Goal: Task Accomplishment & Management: Use online tool/utility

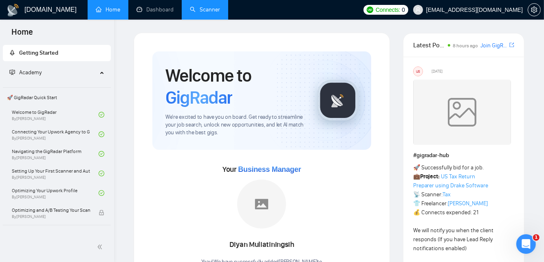
click at [196, 10] on link "Scanner" at bounding box center [205, 9] width 30 height 7
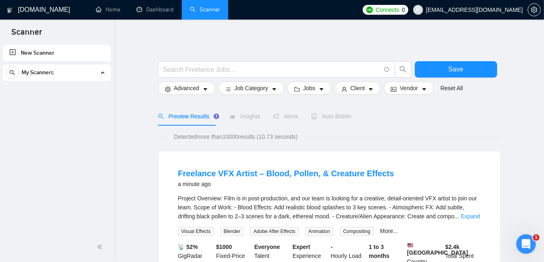
click at [77, 68] on div "My Scanners" at bounding box center [57, 72] width 102 height 16
click at [85, 57] on link "New Scanner" at bounding box center [56, 53] width 95 height 16
click at [25, 54] on link "New Scanner" at bounding box center [56, 53] width 95 height 16
click at [38, 52] on link "New Scanner" at bounding box center [56, 53] width 95 height 16
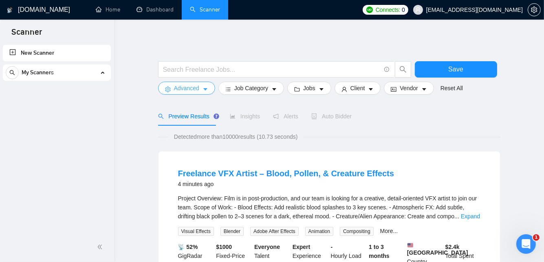
click at [181, 86] on span "Advanced" at bounding box center [186, 88] width 25 height 9
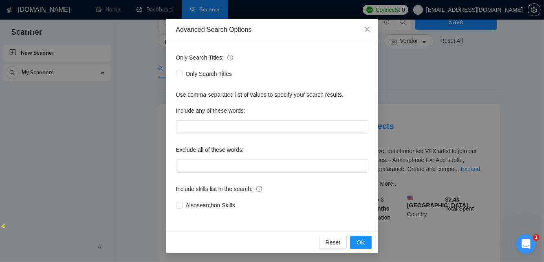
scroll to position [108, 0]
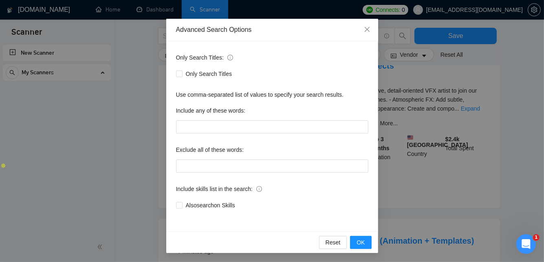
click at [528, 118] on div "Advanced Search Options Only Search Titles: Only Search Titles Use comma-separa…" at bounding box center [272, 131] width 544 height 262
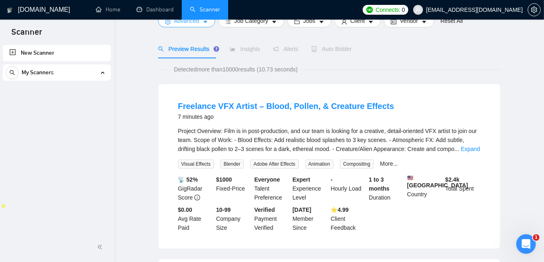
scroll to position [0, 0]
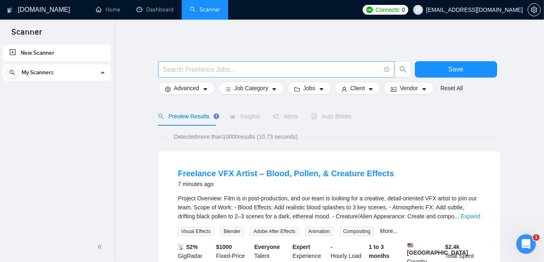
click at [238, 72] on input "text" at bounding box center [272, 69] width 218 height 10
click at [198, 67] on input "text" at bounding box center [272, 69] width 218 height 10
paste input "Klaviyo* (email* | "e-mail" | "e mail" | Recharge) (flow* | campaign* | deliver…"
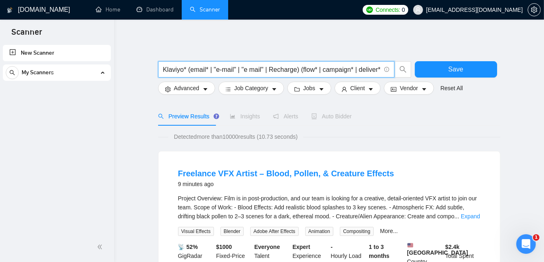
scroll to position [0, 27]
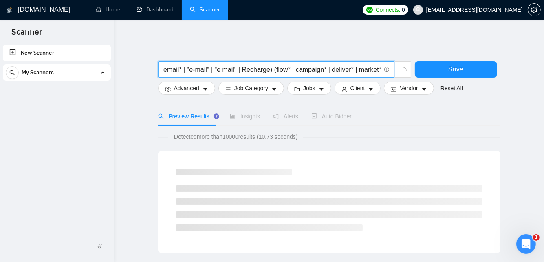
type input "Klaviyo* (email* | "e-mail" | "e mail" | Recharge) (flow* | campaign* | deliver…"
click at [494, 115] on div "Preview Results Insights Alerts Auto Bidder" at bounding box center [329, 116] width 342 height 19
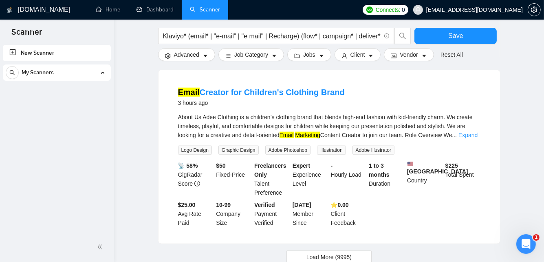
scroll to position [844, 0]
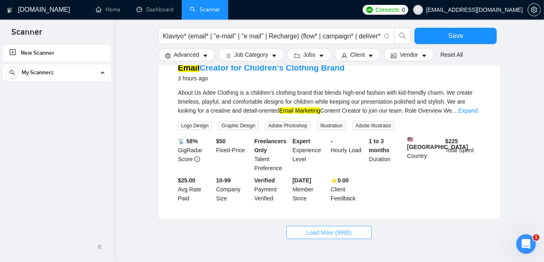
click at [340, 228] on span "Load More (9995)" at bounding box center [329, 232] width 45 height 9
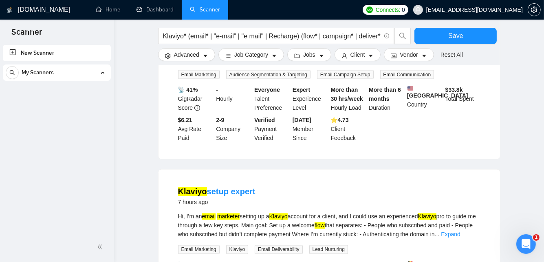
scroll to position [1290, 0]
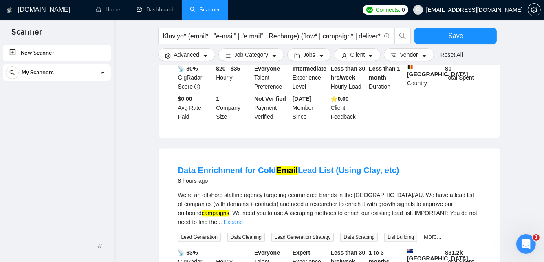
scroll to position [1483, 0]
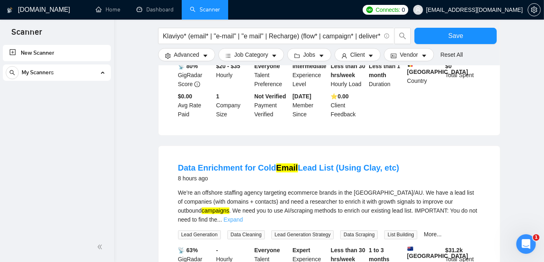
click at [243, 216] on link "Expand" at bounding box center [233, 219] width 19 height 7
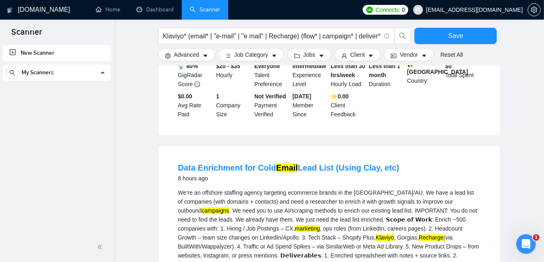
click at [292, 188] on div "We’re an offshore staffing agency targeting ecommerce brands in the [GEOGRAPHIC…" at bounding box center [329, 237] width 303 height 99
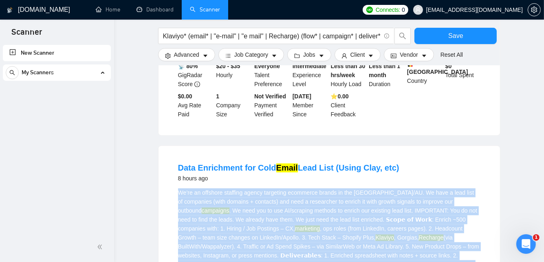
click at [292, 188] on div "We’re an offshore staffing agency targeting ecommerce brands in the [GEOGRAPHIC…" at bounding box center [329, 237] width 303 height 99
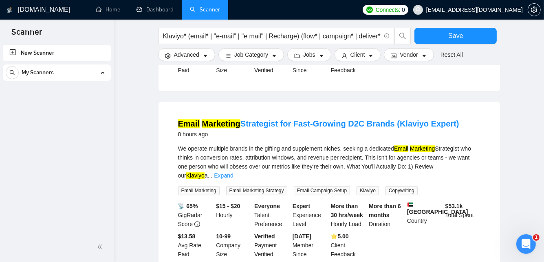
scroll to position [1779, 0]
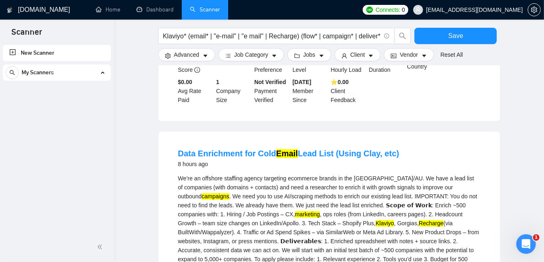
scroll to position [1500, 0]
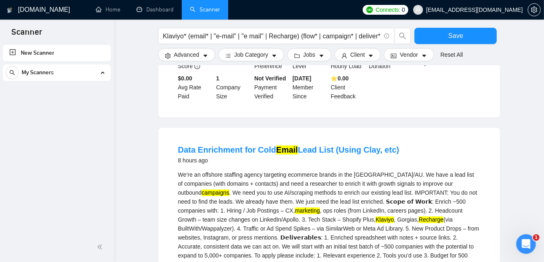
click at [294, 170] on div "We’re an offshore staffing agency targeting ecommerce brands in the [GEOGRAPHIC…" at bounding box center [329, 219] width 303 height 99
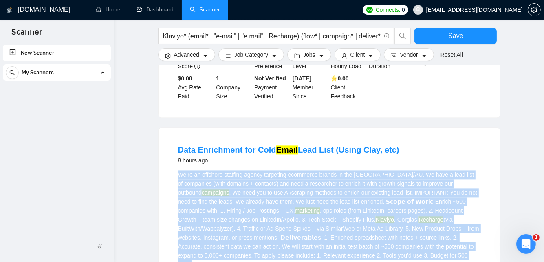
click at [294, 170] on div "We’re an offshore staffing agency targeting ecommerce brands in the [GEOGRAPHIC…" at bounding box center [329, 219] width 303 height 99
click at [289, 170] on div "We’re an offshore staffing agency targeting ecommerce brands in the [GEOGRAPHIC…" at bounding box center [329, 219] width 303 height 99
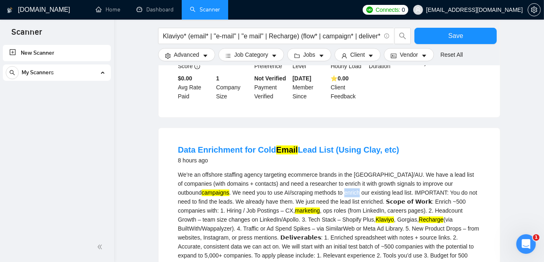
click at [289, 170] on div "We’re an offshore staffing agency targeting ecommerce brands in the [GEOGRAPHIC…" at bounding box center [329, 219] width 303 height 99
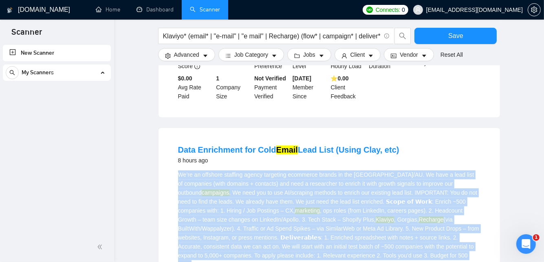
click at [289, 170] on div "We’re an offshore staffing agency targeting ecommerce brands in the [GEOGRAPHIC…" at bounding box center [329, 219] width 303 height 99
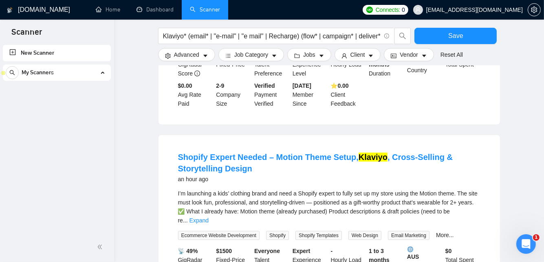
scroll to position [115, 0]
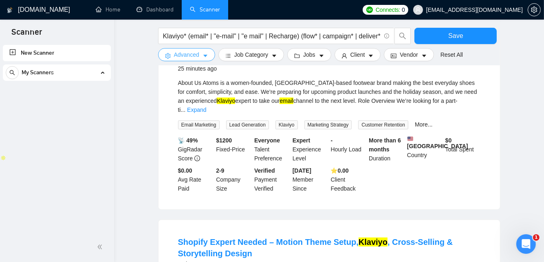
click at [187, 55] on span "Advanced" at bounding box center [186, 54] width 25 height 9
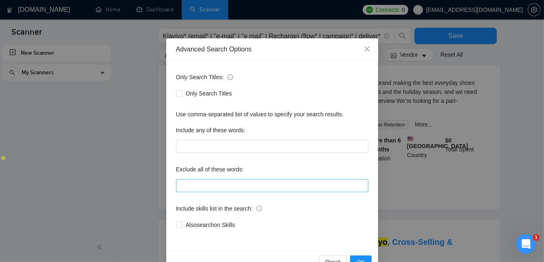
scroll to position [3, 0]
click at [270, 179] on input "text" at bounding box center [272, 184] width 192 height 13
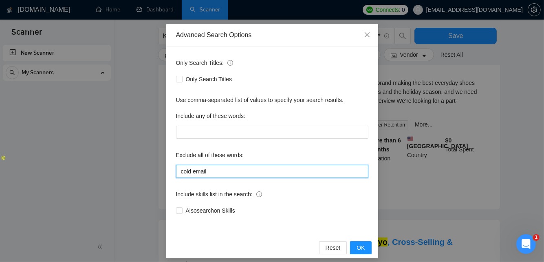
scroll to position [22, 0]
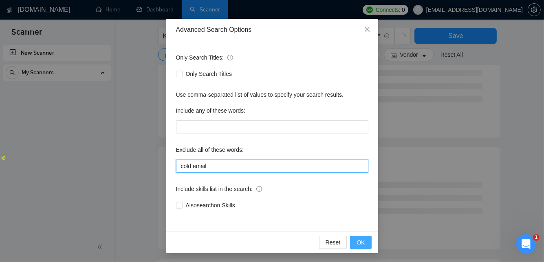
type input "cold email"
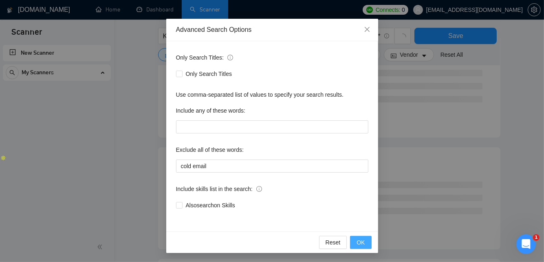
click at [365, 243] on span "OK" at bounding box center [361, 242] width 8 height 9
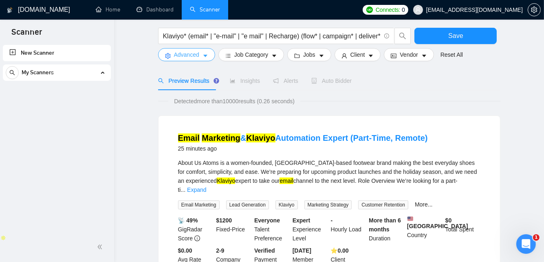
scroll to position [34, 0]
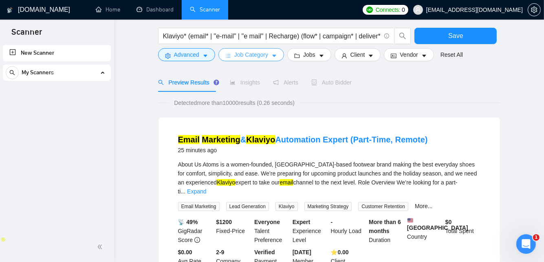
click at [250, 60] on button "Job Category" at bounding box center [252, 54] width 66 height 13
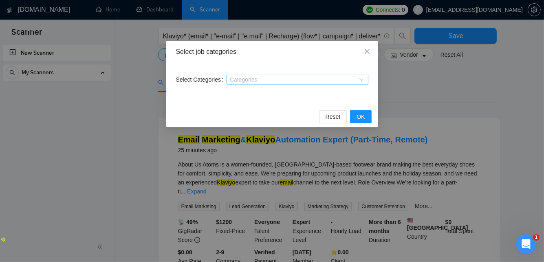
click at [263, 76] on div at bounding box center [294, 79] width 130 height 7
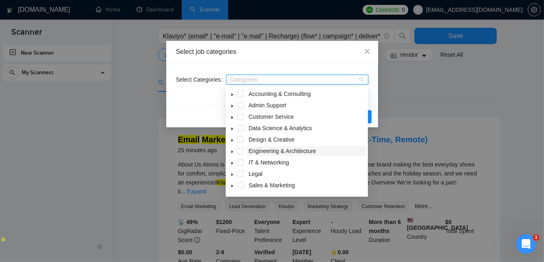
scroll to position [32, 0]
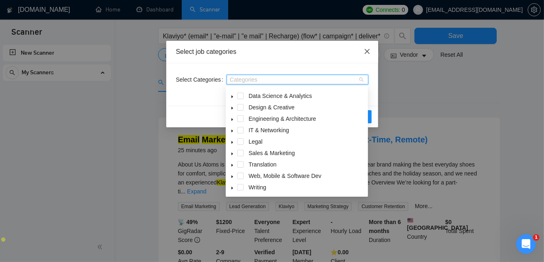
click at [367, 51] on icon "close" at bounding box center [367, 51] width 5 height 5
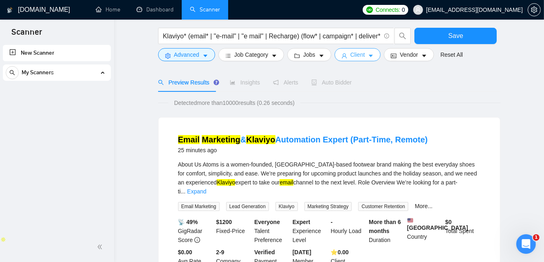
click at [358, 49] on button "Client" at bounding box center [358, 54] width 46 height 13
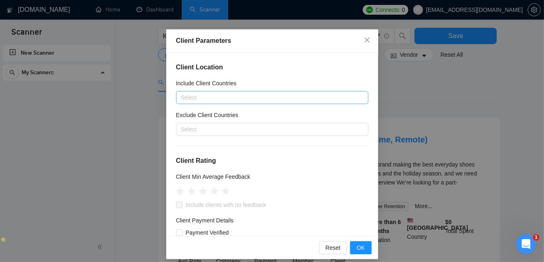
click at [222, 99] on div at bounding box center [268, 98] width 180 height 10
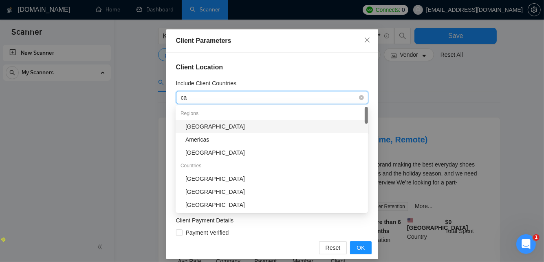
type input "c"
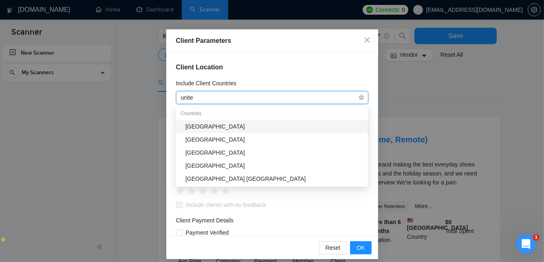
type input "united"
click at [213, 130] on div "[GEOGRAPHIC_DATA]" at bounding box center [275, 126] width 178 height 9
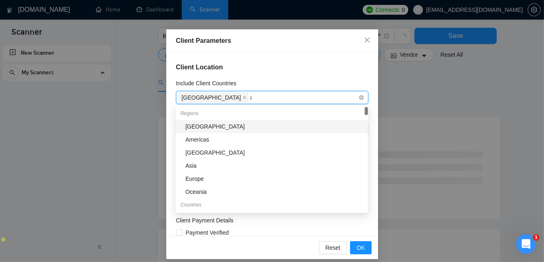
type input "un"
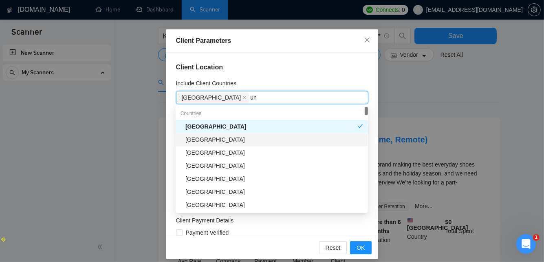
click at [221, 142] on div "[GEOGRAPHIC_DATA]" at bounding box center [275, 139] width 178 height 9
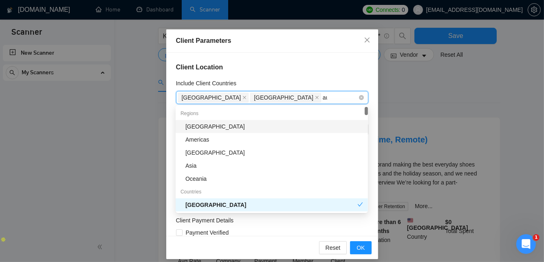
type input "aus"
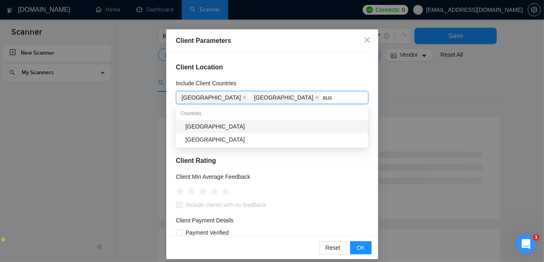
click at [252, 128] on div "[GEOGRAPHIC_DATA]" at bounding box center [275, 126] width 178 height 9
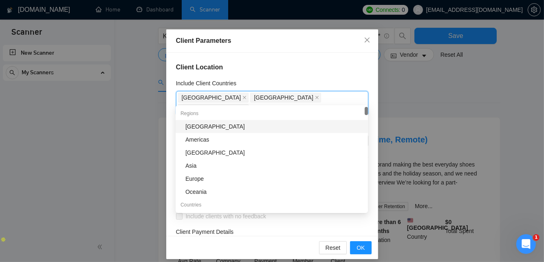
click at [287, 64] on h4 "Client Location" at bounding box center [272, 67] width 192 height 10
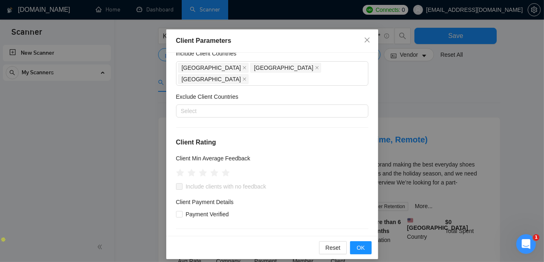
scroll to position [50, 0]
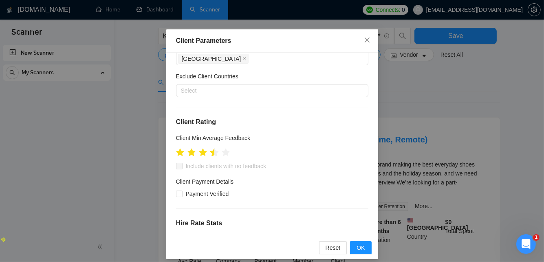
click at [214, 148] on icon "star" at bounding box center [214, 152] width 9 height 8
click at [216, 148] on icon "star" at bounding box center [214, 152] width 9 height 8
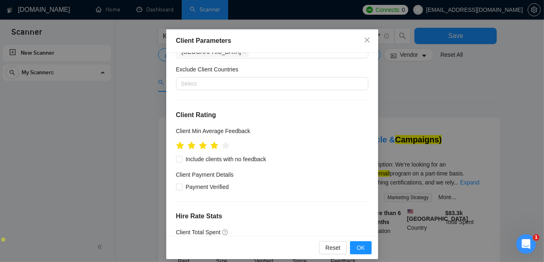
scroll to position [55, 0]
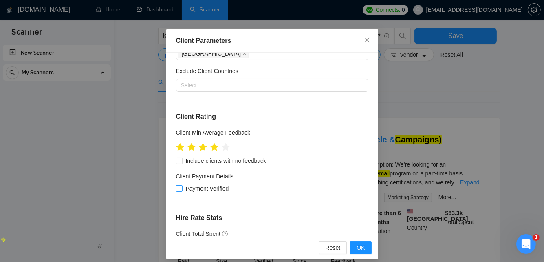
click at [181, 185] on input "Payment Verified" at bounding box center [179, 188] width 6 height 6
checkbox input "true"
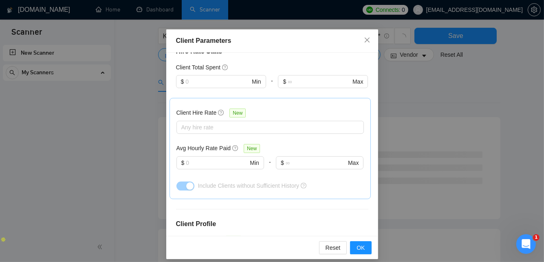
scroll to position [229, 0]
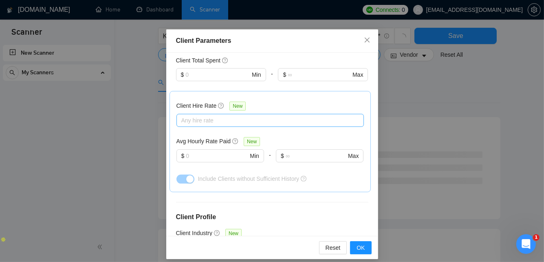
click at [225, 115] on div at bounding box center [266, 120] width 175 height 10
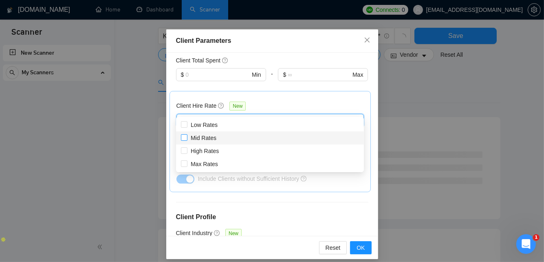
click at [217, 135] on span "Mid Rates" at bounding box center [204, 137] width 32 height 9
click at [187, 135] on input "Mid Rates" at bounding box center [184, 137] width 6 height 6
checkbox input "false"
click at [210, 152] on span "High Rates" at bounding box center [205, 151] width 28 height 7
click at [187, 152] on input "High Rates" at bounding box center [184, 150] width 6 height 6
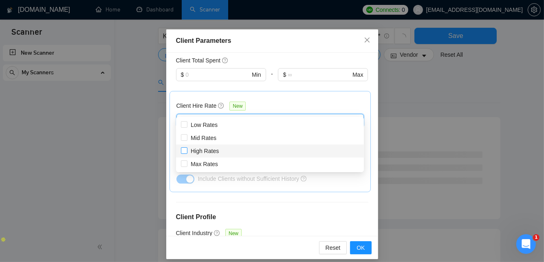
checkbox input "true"
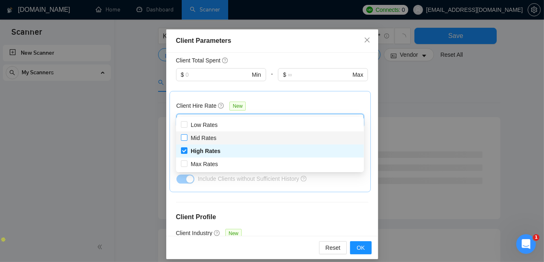
click at [188, 139] on span "Mid Rates" at bounding box center [204, 137] width 32 height 9
click at [187, 139] on input "Mid Rates" at bounding box center [184, 137] width 6 height 6
checkbox input "false"
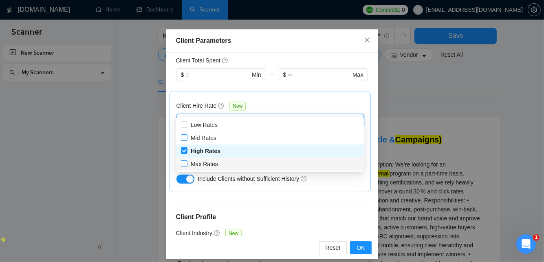
click at [187, 164] on span at bounding box center [184, 163] width 7 height 7
click at [187, 164] on input "Max Rates" at bounding box center [184, 163] width 6 height 6
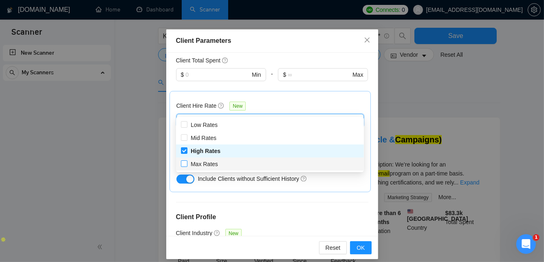
click at [183, 163] on input "Max Rates" at bounding box center [184, 163] width 6 height 6
checkbox input "true"
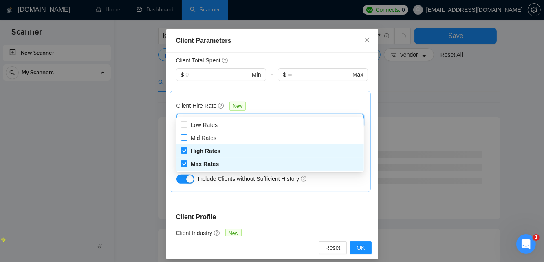
click at [182, 137] on input "Mid Rates" at bounding box center [184, 137] width 6 height 6
checkbox input "true"
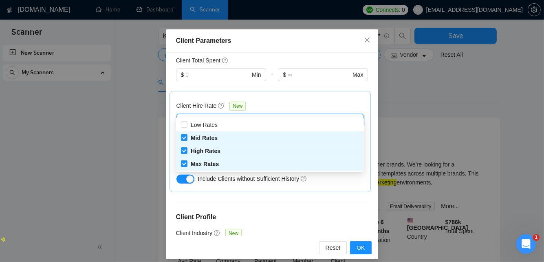
click at [290, 184] on div "Client Location Include Client Countries [GEOGRAPHIC_DATA] [GEOGRAPHIC_DATA] [G…" at bounding box center [272, 144] width 212 height 183
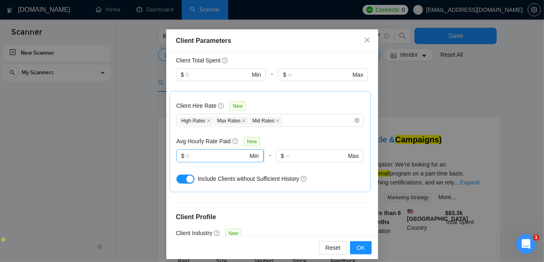
click at [221, 151] on input "text" at bounding box center [217, 155] width 62 height 9
type input "10"
click at [345, 180] on div "Client Location Include Client Countries [GEOGRAPHIC_DATA] [GEOGRAPHIC_DATA] [G…" at bounding box center [272, 144] width 212 height 183
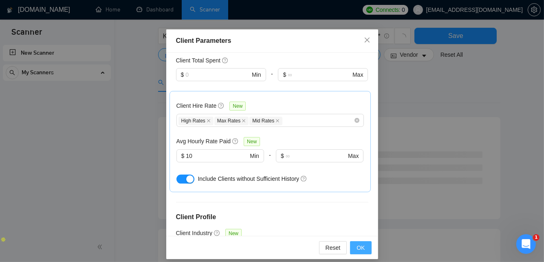
click at [364, 249] on span "OK" at bounding box center [361, 247] width 8 height 9
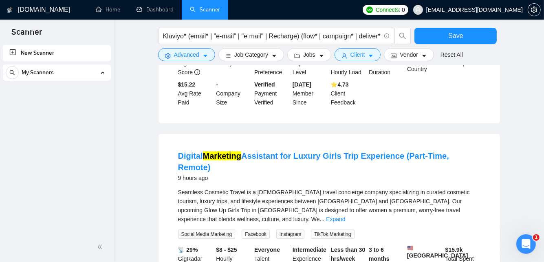
scroll to position [409, 0]
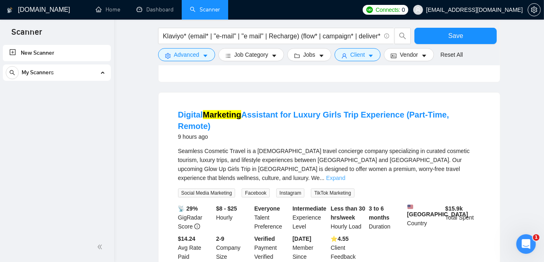
click at [345, 175] on link "Expand" at bounding box center [335, 178] width 19 height 7
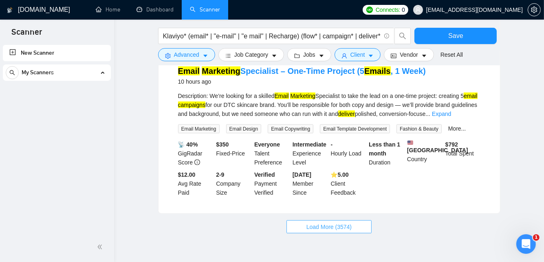
scroll to position [986, 0]
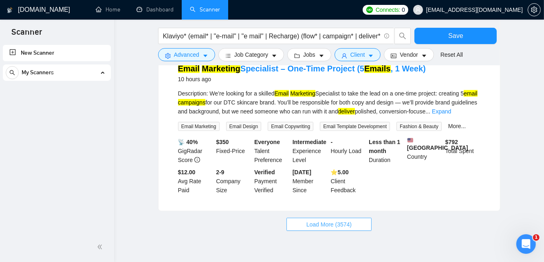
click at [314, 220] on span "Load More (3574)" at bounding box center [329, 224] width 45 height 9
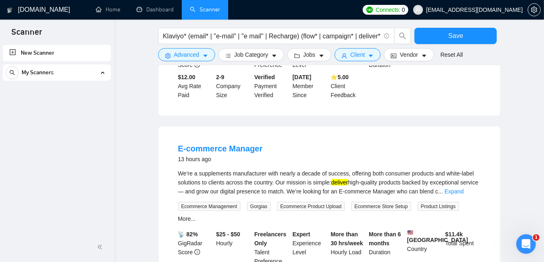
scroll to position [1083, 0]
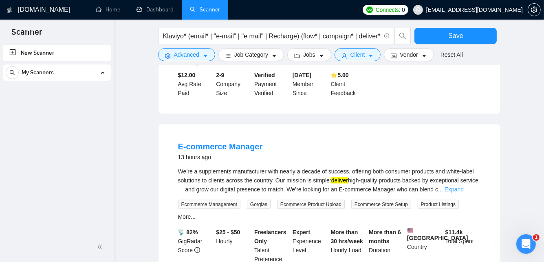
click at [464, 186] on link "Expand" at bounding box center [454, 189] width 19 height 7
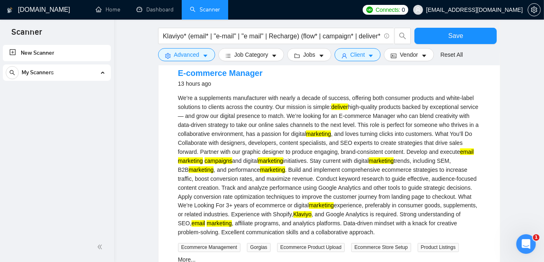
scroll to position [1021, 0]
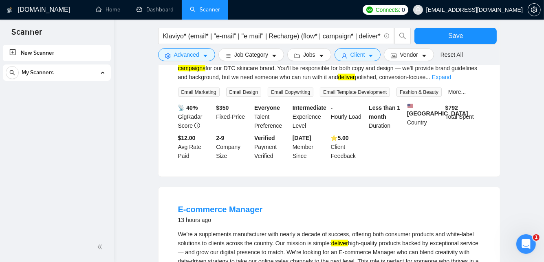
click at [283, 58] on div "Job Category" at bounding box center [251, 54] width 69 height 13
click at [272, 56] on icon "caret-down" at bounding box center [275, 56] width 6 height 6
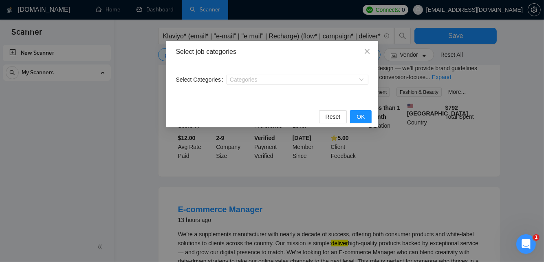
click at [156, 75] on div "Select job categories Select Categories Categories Reset OK" at bounding box center [272, 131] width 544 height 262
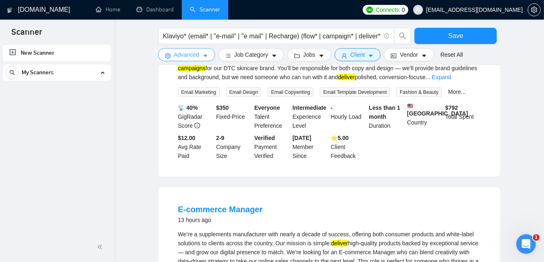
click at [207, 56] on icon "caret-down" at bounding box center [206, 56] width 6 height 6
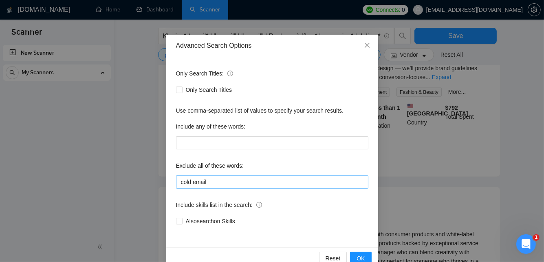
scroll to position [6, 0]
click at [237, 177] on input "cold email" at bounding box center [272, 181] width 192 height 13
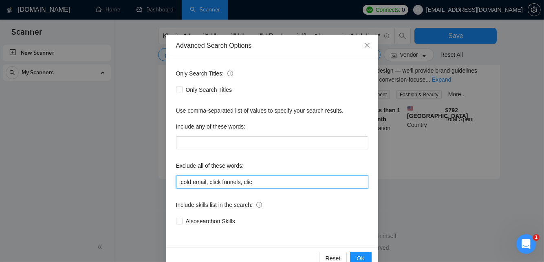
scroll to position [834, 0]
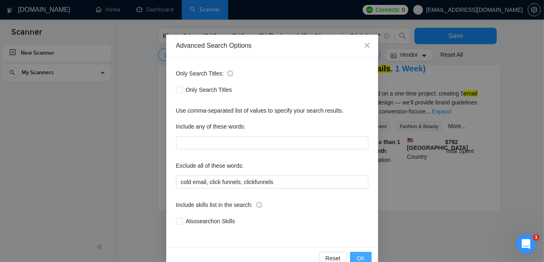
click at [365, 254] on button "OK" at bounding box center [360, 258] width 21 height 13
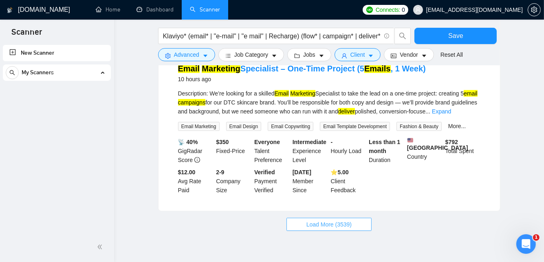
click at [345, 220] on span "Load More (3539)" at bounding box center [329, 224] width 45 height 9
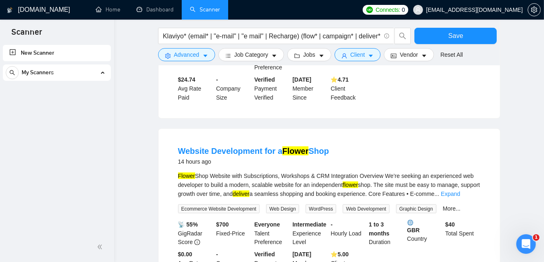
scroll to position [1123, 0]
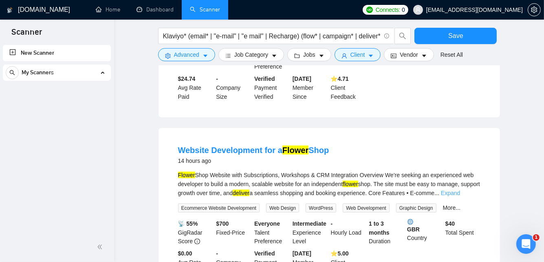
click at [460, 190] on link "Expand" at bounding box center [450, 193] width 19 height 7
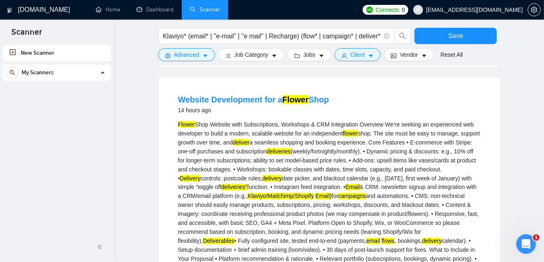
scroll to position [1173, 0]
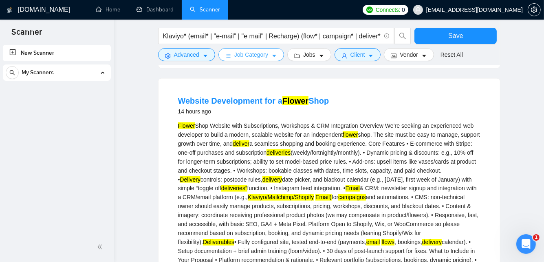
click at [234, 54] on span "Job Category" at bounding box center [251, 54] width 34 height 9
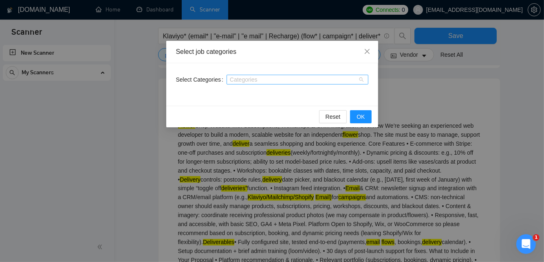
click at [245, 75] on div "Categories" at bounding box center [298, 80] width 142 height 10
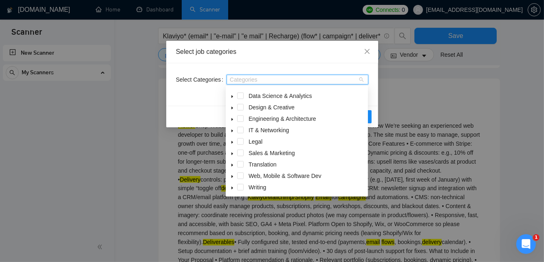
click at [297, 66] on div "Select Categories Categories" at bounding box center [272, 84] width 212 height 42
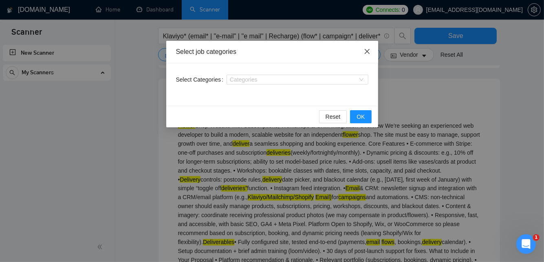
click at [369, 48] on icon "close" at bounding box center [367, 51] width 7 height 7
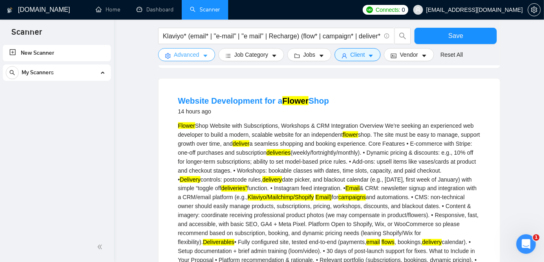
click at [197, 54] on span "Advanced" at bounding box center [186, 54] width 25 height 9
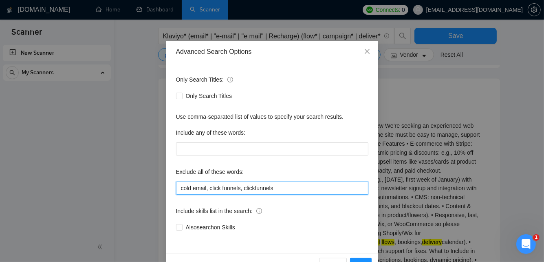
click at [278, 189] on input "cold email, click funnels, clickfunnels" at bounding box center [272, 187] width 192 height 13
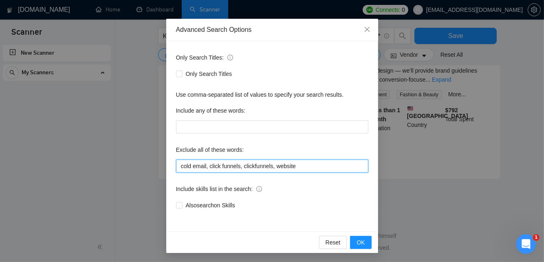
scroll to position [834, 0]
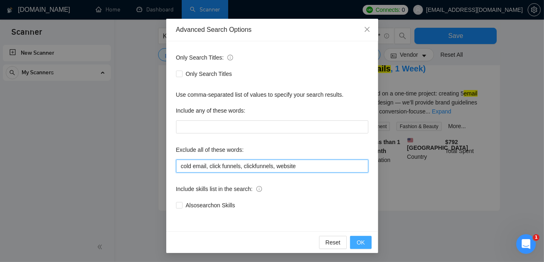
type input "cold email, click funnels, clickfunnels, website"
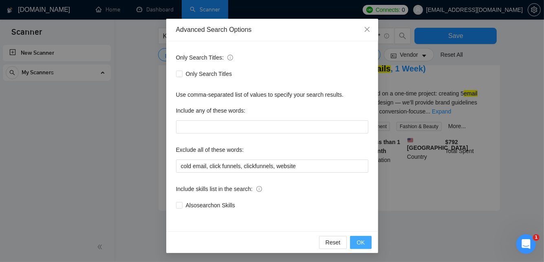
click at [369, 245] on button "OK" at bounding box center [360, 242] width 21 height 13
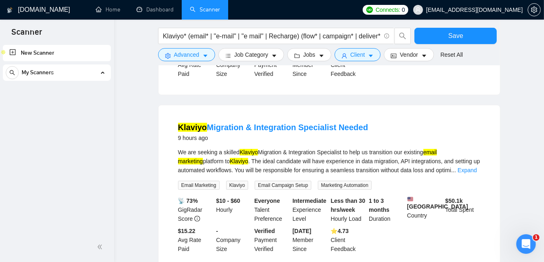
scroll to position [52, 0]
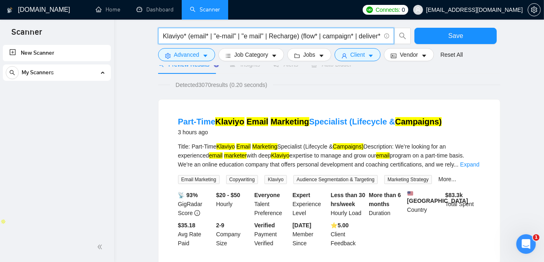
click at [327, 36] on input "Klaviyo* (email* | "e-mail" | "e mail" | Recharge) (flow* | campaign* | deliver…" at bounding box center [272, 36] width 218 height 10
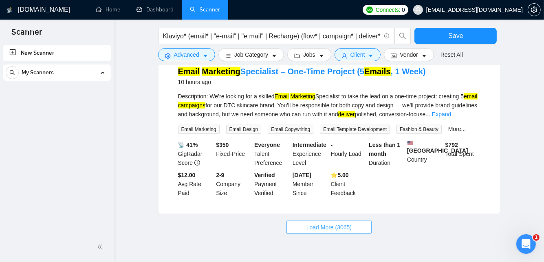
scroll to position [833, 0]
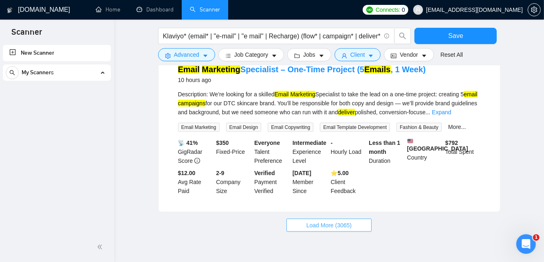
click at [348, 221] on span "Load More (3065)" at bounding box center [329, 225] width 45 height 9
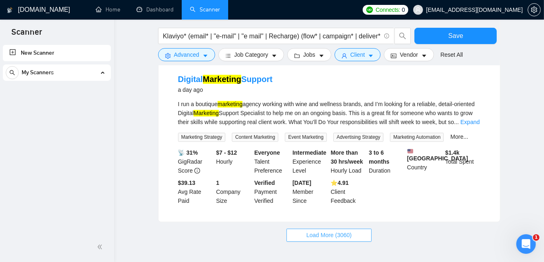
scroll to position [1626, 0]
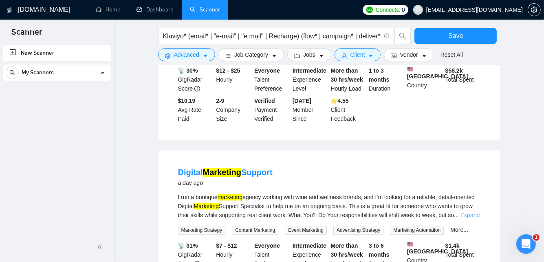
click at [463, 212] on link "Expand" at bounding box center [470, 215] width 19 height 7
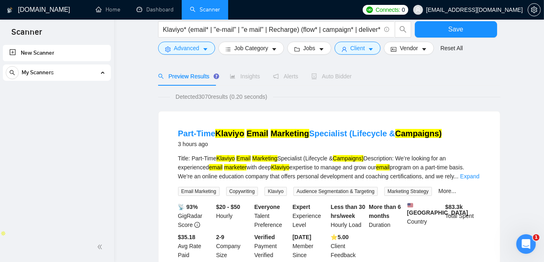
scroll to position [0, 0]
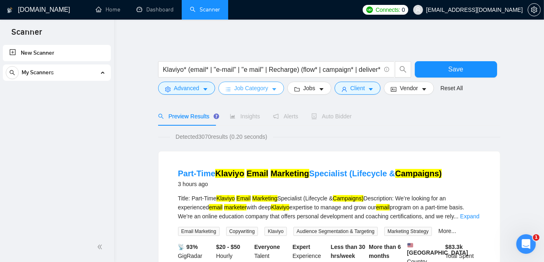
click at [270, 91] on button "Job Category" at bounding box center [252, 88] width 66 height 13
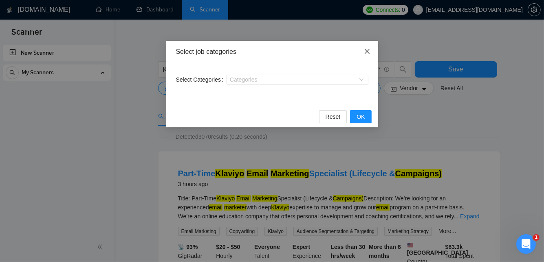
click at [367, 53] on icon "close" at bounding box center [367, 51] width 7 height 7
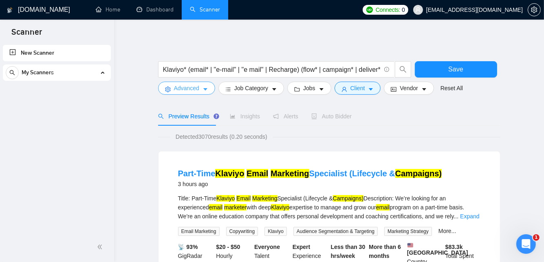
click at [194, 89] on span "Advanced" at bounding box center [186, 88] width 25 height 9
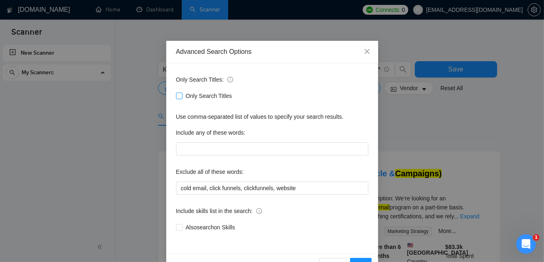
click at [186, 92] on span "Only Search Titles" at bounding box center [209, 95] width 53 height 9
click at [182, 93] on input "Only Search Titles" at bounding box center [179, 96] width 6 height 6
click at [184, 94] on span "Only Search Titles" at bounding box center [209, 95] width 53 height 9
click at [182, 94] on input "Only Search Titles" at bounding box center [179, 96] width 6 height 6
click at [184, 94] on span "Only Search Titles" at bounding box center [209, 95] width 53 height 9
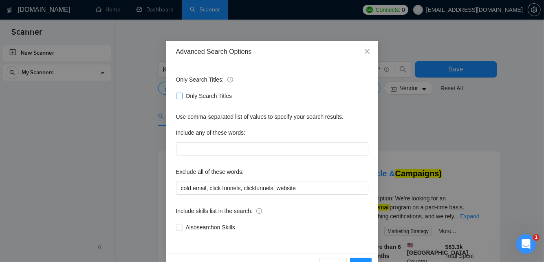
click at [182, 94] on input "Only Search Titles" at bounding box center [179, 96] width 6 height 6
click at [184, 94] on span "Only Search Titles" at bounding box center [209, 95] width 53 height 9
click at [182, 94] on input "Only Search Titles" at bounding box center [179, 96] width 6 height 6
click at [184, 94] on span "Only Search Titles" at bounding box center [209, 95] width 53 height 9
click at [182, 94] on input "Only Search Titles" at bounding box center [179, 96] width 6 height 6
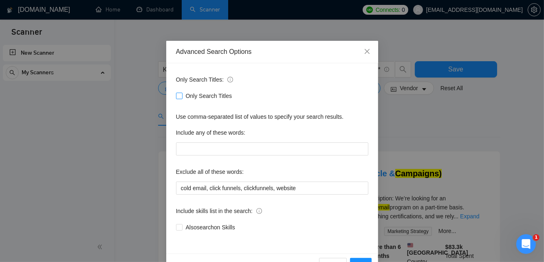
checkbox input "true"
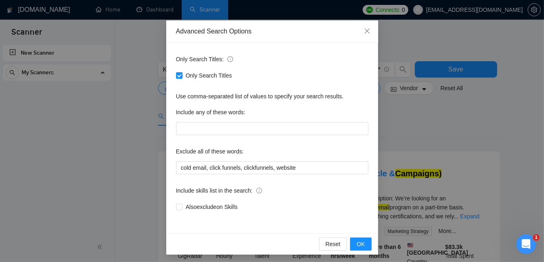
scroll to position [22, 0]
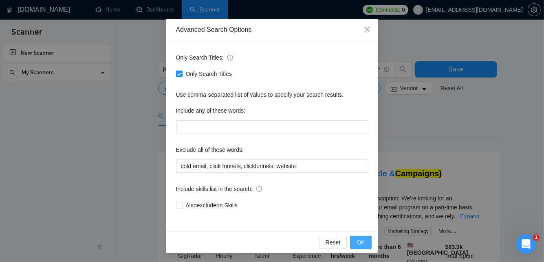
click at [365, 242] on span "OK" at bounding box center [361, 242] width 8 height 9
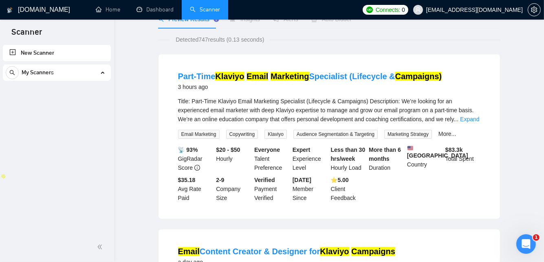
scroll to position [0, 0]
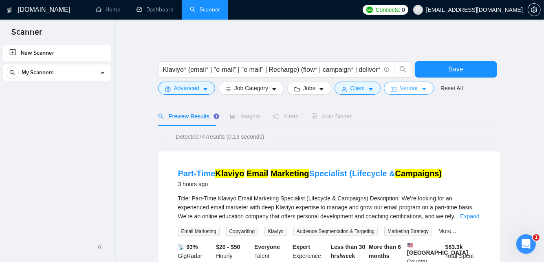
click at [424, 87] on icon "caret-down" at bounding box center [425, 89] width 6 height 6
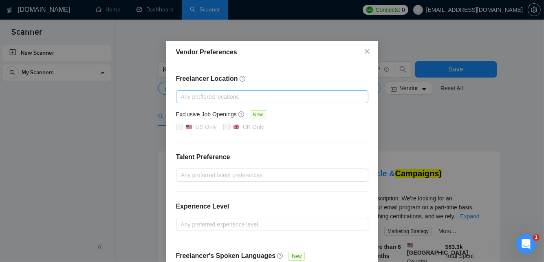
click at [308, 95] on div at bounding box center [268, 97] width 180 height 10
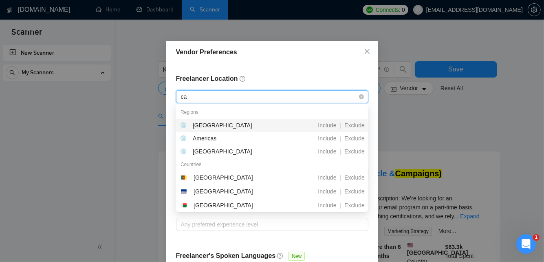
type input "can"
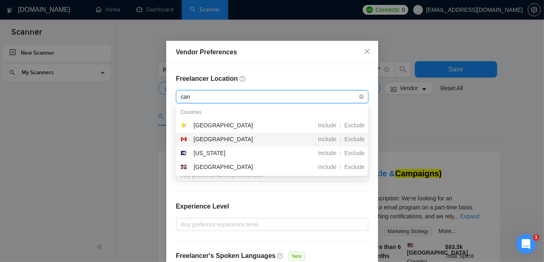
click at [279, 140] on div "Include | Exclude" at bounding box center [321, 140] width 94 height 10
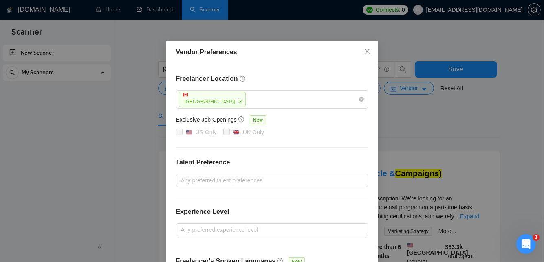
click at [320, 79] on h4 "Freelancer Location" at bounding box center [272, 79] width 192 height 10
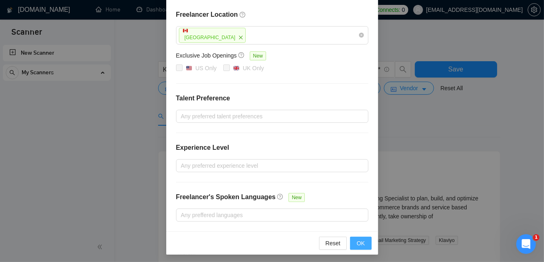
click at [364, 241] on span "OK" at bounding box center [361, 243] width 8 height 9
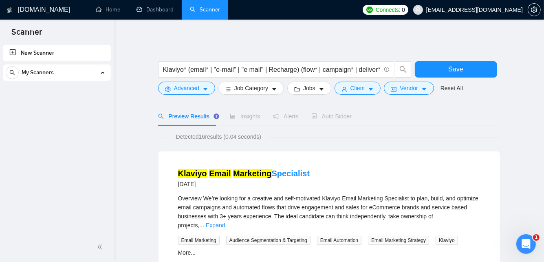
scroll to position [24, 0]
click at [411, 90] on span "Vendor" at bounding box center [409, 88] width 18 height 9
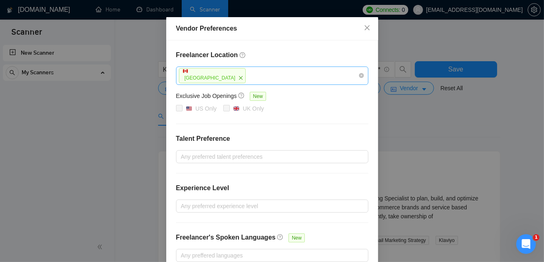
click at [245, 84] on div "[GEOGRAPHIC_DATA]" at bounding box center [268, 75] width 180 height 17
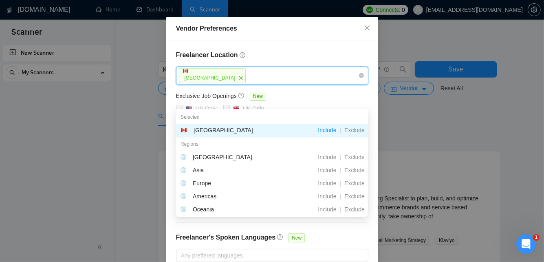
click at [325, 72] on div "Freelancer Location [GEOGRAPHIC_DATA] Exclusive Job Openings New US Only UK Onl…" at bounding box center [272, 155] width 212 height 231
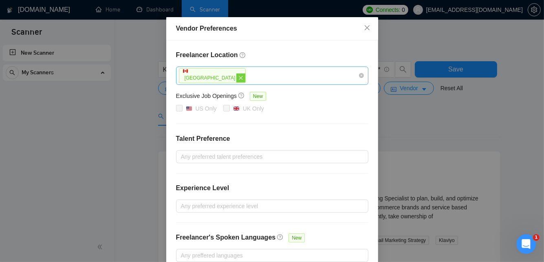
click at [239, 80] on icon "close" at bounding box center [241, 78] width 4 height 4
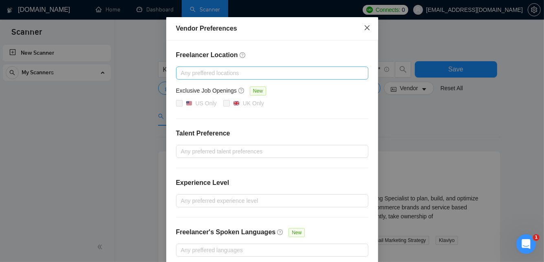
click at [366, 30] on icon "close" at bounding box center [367, 27] width 5 height 5
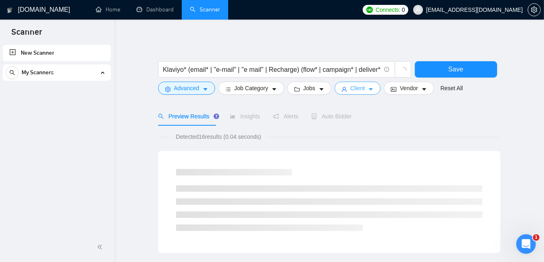
click at [349, 93] on button "Client" at bounding box center [358, 88] width 46 height 13
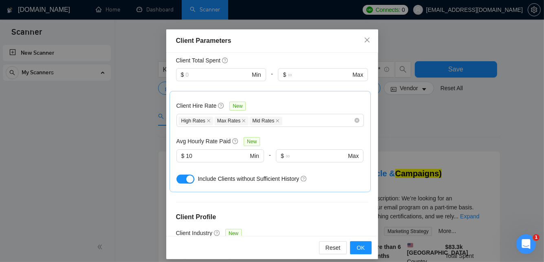
scroll to position [0, 0]
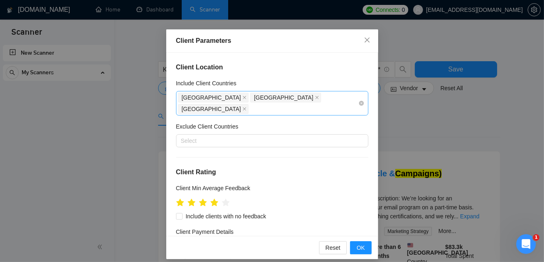
click at [337, 96] on div "[GEOGRAPHIC_DATA] [GEOGRAPHIC_DATA] [GEOGRAPHIC_DATA]" at bounding box center [268, 103] width 180 height 23
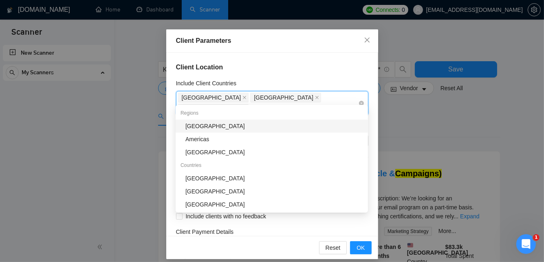
type input "can"
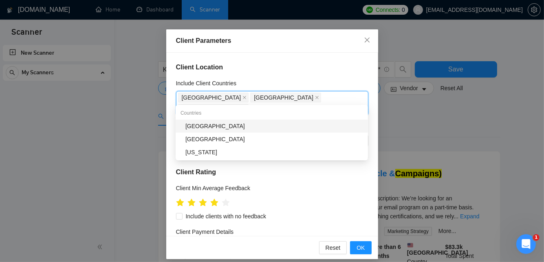
click at [270, 126] on div "[GEOGRAPHIC_DATA]" at bounding box center [275, 126] width 178 height 9
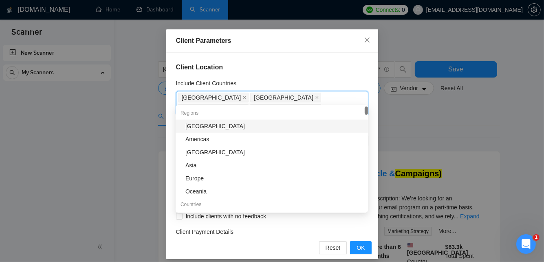
click at [329, 63] on h4 "Client Location" at bounding box center [272, 67] width 192 height 10
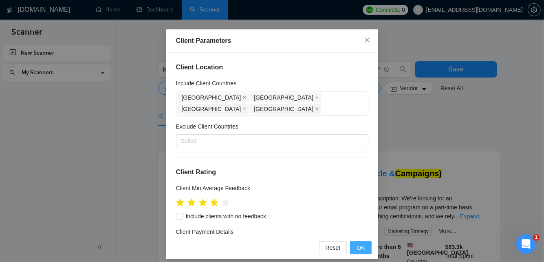
click at [359, 246] on span "OK" at bounding box center [361, 247] width 8 height 9
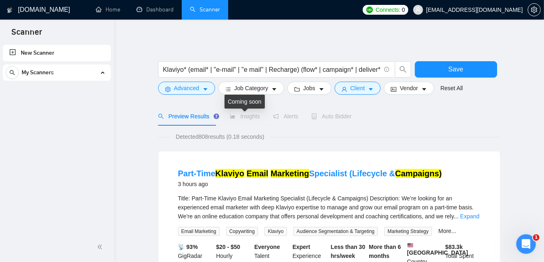
click at [246, 116] on span "Insights" at bounding box center [245, 116] width 30 height 7
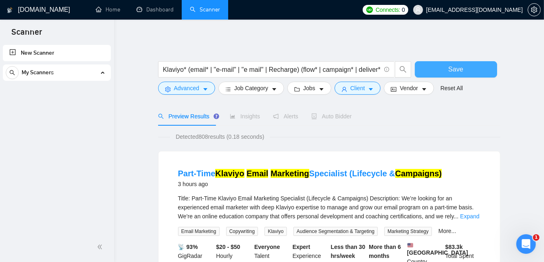
click at [462, 68] on span "Save" at bounding box center [456, 69] width 15 height 10
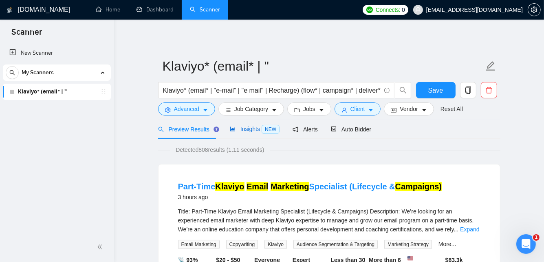
click at [244, 127] on span "Insights NEW" at bounding box center [255, 129] width 50 height 7
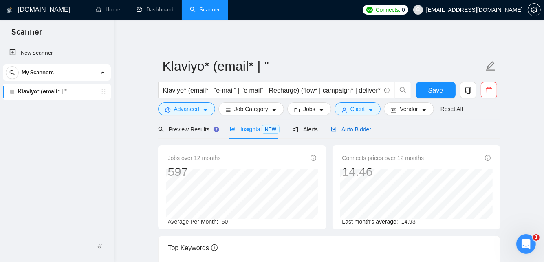
click at [331, 127] on icon "robot" at bounding box center [333, 129] width 5 height 6
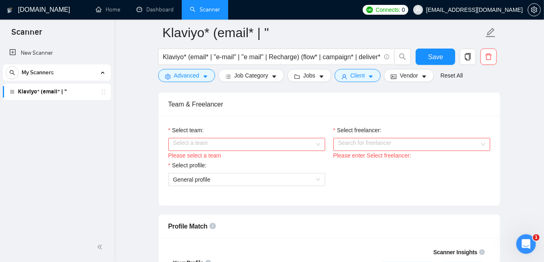
scroll to position [410, 0]
click at [226, 141] on input "Select team:" at bounding box center [243, 144] width 141 height 12
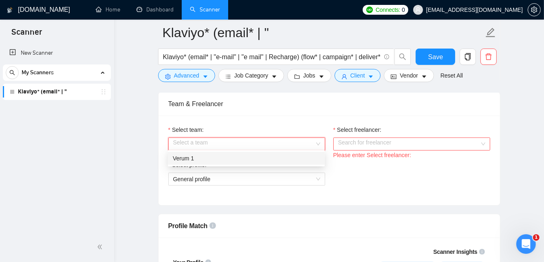
click at [217, 155] on div "Verum 1" at bounding box center [246, 158] width 147 height 9
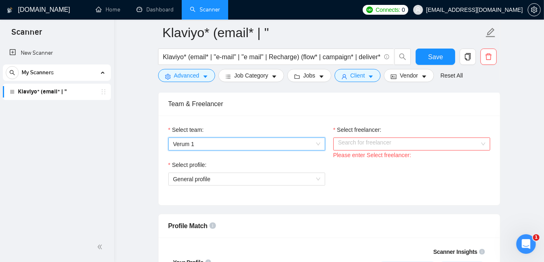
click at [373, 138] on input "Select freelancer:" at bounding box center [408, 144] width 141 height 12
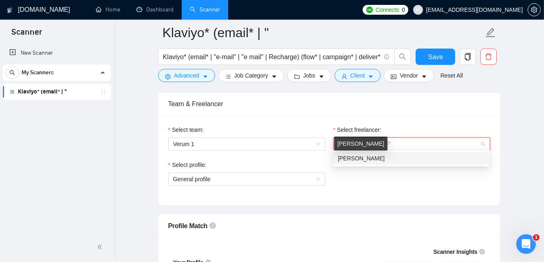
click at [363, 156] on span "[PERSON_NAME]" at bounding box center [361, 158] width 47 height 7
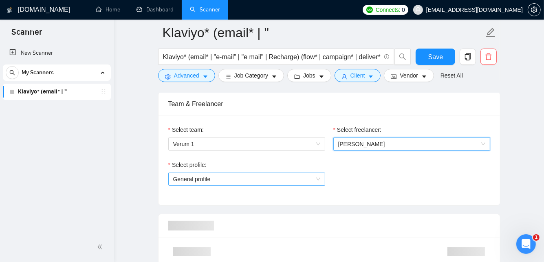
click at [295, 179] on span "General profile" at bounding box center [246, 179] width 147 height 12
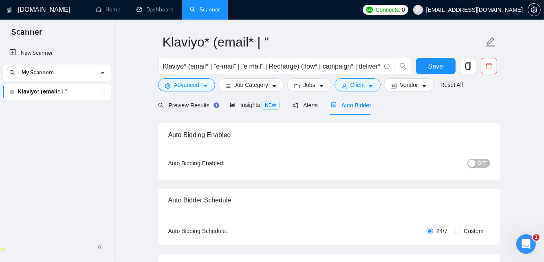
scroll to position [0, 0]
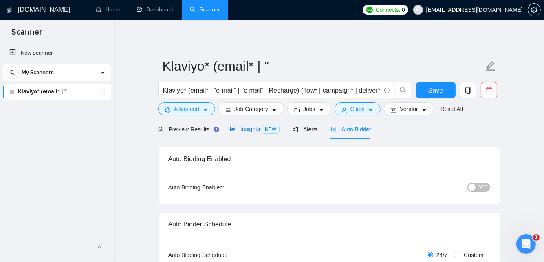
click at [243, 128] on span "Insights NEW" at bounding box center [255, 129] width 50 height 7
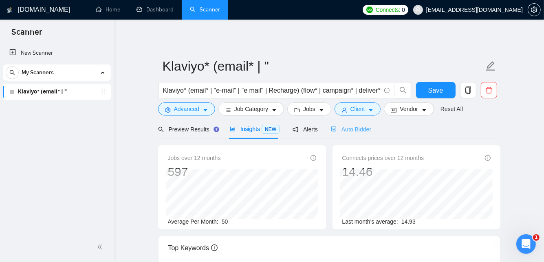
click at [347, 135] on div "Auto Bidder" at bounding box center [351, 128] width 40 height 19
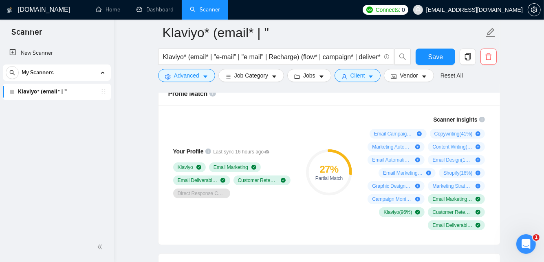
scroll to position [547, 0]
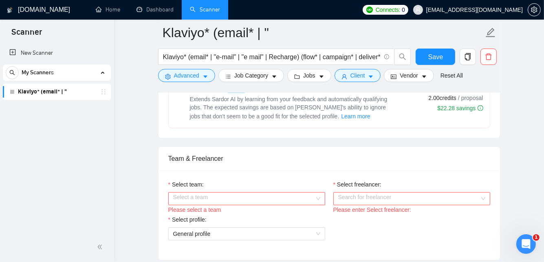
scroll to position [414, 0]
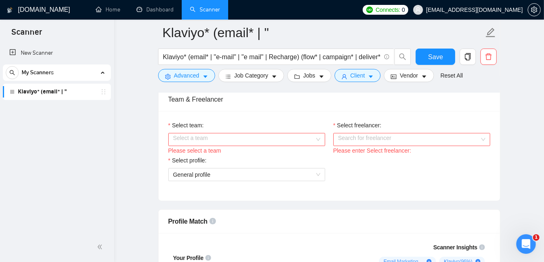
click at [226, 140] on input "Select team:" at bounding box center [243, 139] width 141 height 12
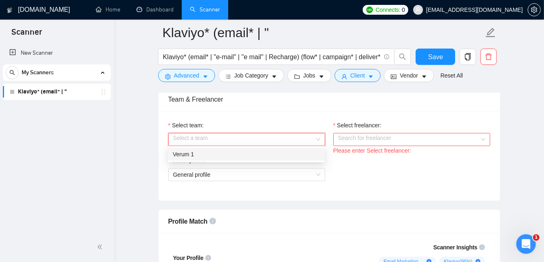
click at [217, 158] on div "Verum 1" at bounding box center [246, 154] width 147 height 9
click at [347, 138] on input "Select freelancer:" at bounding box center [408, 139] width 141 height 12
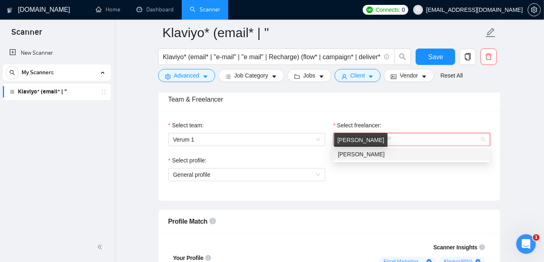
click at [365, 156] on span "[PERSON_NAME]" at bounding box center [361, 154] width 47 height 7
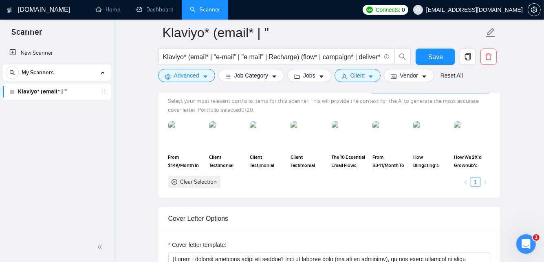
scroll to position [726, 0]
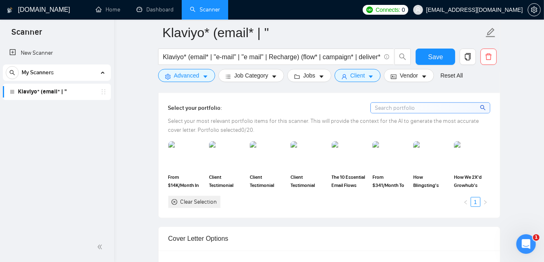
click at [398, 106] on input at bounding box center [430, 108] width 119 height 10
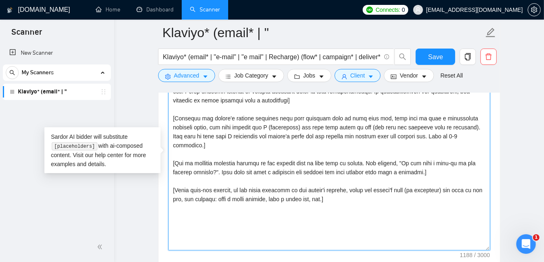
scroll to position [857, 0]
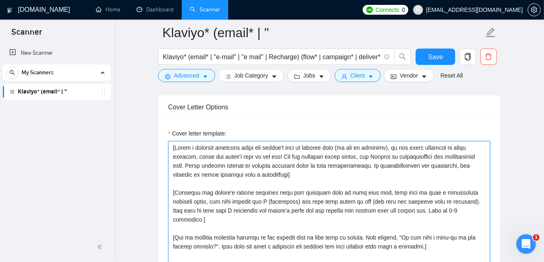
drag, startPoint x: 360, startPoint y: 162, endPoint x: 166, endPoint y: 142, distance: 194.7
click at [166, 142] on div "Cover letter template:" at bounding box center [330, 231] width 342 height 225
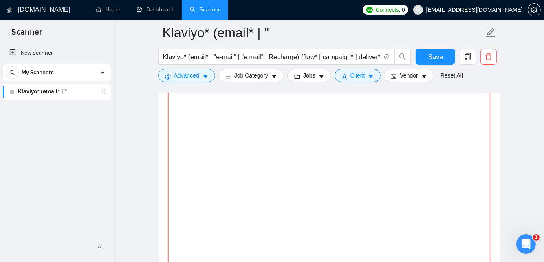
scroll to position [889, 0]
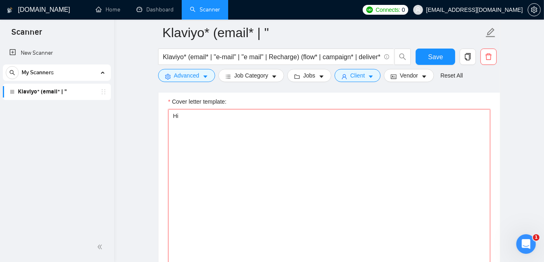
type textarea "H"
type textarea "[Write a personal greeting using the client's name or company name (if any is p…"
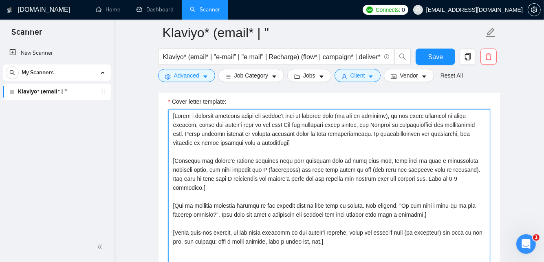
click at [304, 148] on textarea "Cover letter template:" at bounding box center [329, 200] width 322 height 183
drag, startPoint x: 233, startPoint y: 170, endPoint x: 124, endPoint y: 111, distance: 124.2
click at [124, 111] on div "[DOMAIN_NAME] Home Dashboard Scanner Connects: 0 [EMAIL_ADDRESS][DOMAIN_NAME] K…" at bounding box center [329, 244] width 430 height 2266
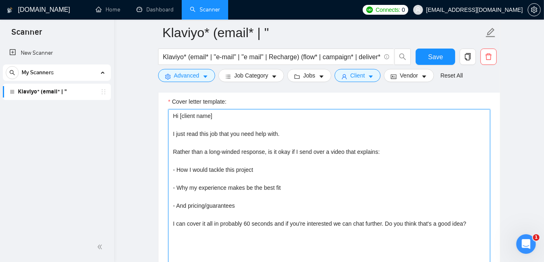
click at [324, 130] on textarea "Hi [client name] I just read this job that you need help with. Rather than a lo…" at bounding box center [329, 200] width 322 height 183
drag, startPoint x: 294, startPoint y: 150, endPoint x: 143, endPoint y: 149, distance: 150.5
click at [143, 149] on main "Klaviyo* (email* | " Klaviyo* (email* | "e-mail" | "e mail" | Recharge) (flow* …" at bounding box center [329, 228] width 404 height 2170
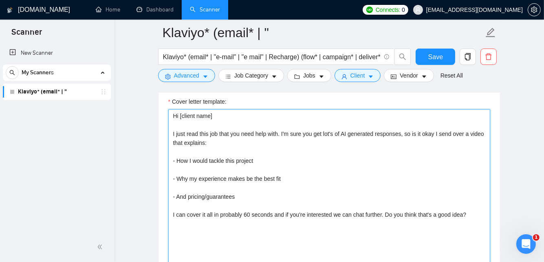
click at [245, 172] on textarea "Hi [client name] I just read this job that you need help with. I'm sure you get…" at bounding box center [329, 200] width 322 height 183
click at [248, 175] on textarea "Hi [client name] I just read this job that you need help with. I'm sure you get…" at bounding box center [329, 200] width 322 height 183
click at [259, 213] on textarea "Hi [client name] I just read this job that you need help with. I'm sure you get…" at bounding box center [329, 200] width 322 height 183
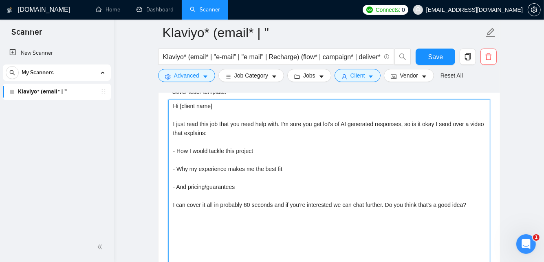
scroll to position [899, 0]
click at [187, 186] on textarea "Hi [client name] I just read this job that you need help with. I'm sure you get…" at bounding box center [329, 190] width 322 height 183
drag, startPoint x: 239, startPoint y: 186, endPoint x: 187, endPoint y: 186, distance: 51.4
click at [187, 186] on textarea "Hi [client name] I just read this job that you need help with. I'm sure you get…" at bounding box center [329, 190] width 322 height 183
click at [230, 230] on textarea "Hi [client name] I just read this job that you need help with. I'm sure you get…" at bounding box center [329, 190] width 322 height 183
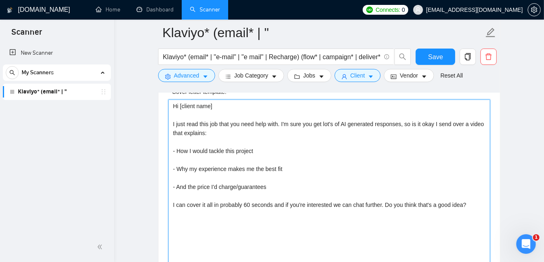
click at [232, 194] on textarea "Hi [client name] I just read this job that you need help with. I'm sure you get…" at bounding box center [329, 190] width 322 height 183
click at [228, 200] on textarea "Hi [client name] I just read this job that you need help with. I'm sure you get…" at bounding box center [329, 190] width 322 height 183
drag, startPoint x: 451, startPoint y: 202, endPoint x: 359, endPoint y: 204, distance: 92.2
click at [359, 204] on textarea "Hi [client name] I just read this job that you need help with. I'm sure you get…" at bounding box center [329, 190] width 322 height 183
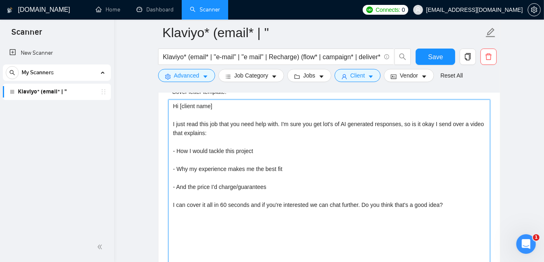
click at [361, 202] on textarea "Hi [client name] I just read this job that you need help with. I'm sure you get…" at bounding box center [329, 190] width 322 height 183
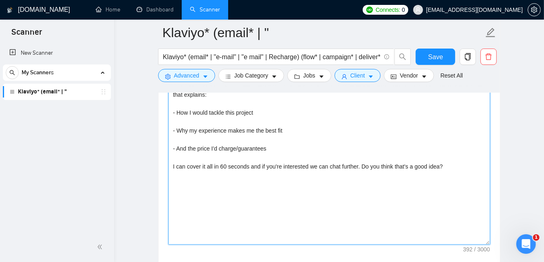
scroll to position [939, 0]
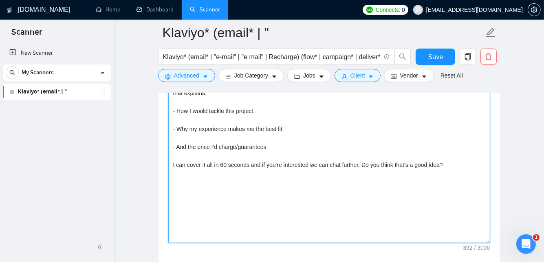
click at [460, 164] on textarea "Hi [client name] I just read this job that you need help with. I'm sure you get…" at bounding box center [329, 151] width 322 height 183
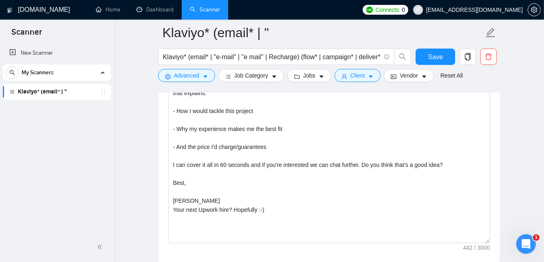
click at [126, 182] on div "[DOMAIN_NAME] Home Dashboard Scanner Connects: 0 [EMAIL_ADDRESS][DOMAIN_NAME] K…" at bounding box center [329, 194] width 430 height 2266
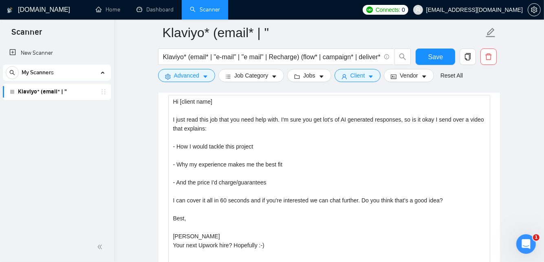
scroll to position [908, 0]
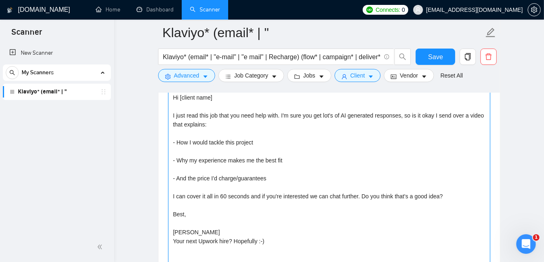
click at [328, 112] on textarea "Hi [client name] I just read this job that you need help with. I'm sure you get…" at bounding box center [329, 182] width 322 height 183
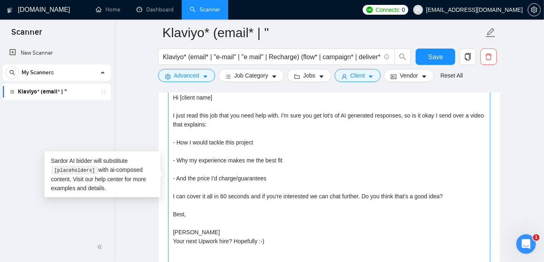
click at [312, 179] on textarea "Hi [client name] I just read this job that you need help with. I'm sure you get…" at bounding box center [329, 182] width 322 height 183
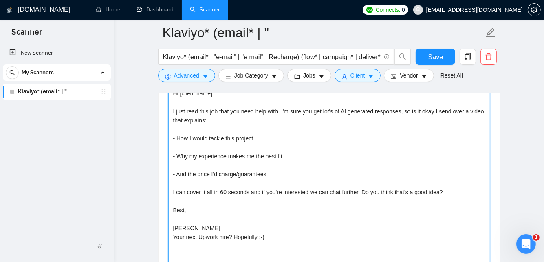
scroll to position [918, 0]
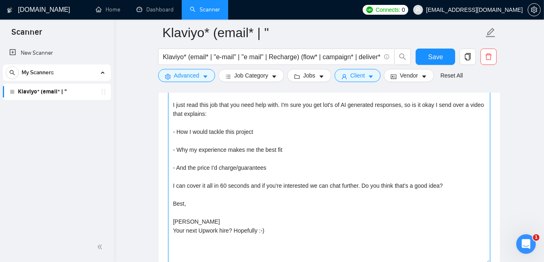
click at [444, 106] on textarea "Hi [client name] I just read this job that you need help with. I'm sure you get…" at bounding box center [329, 171] width 322 height 183
drag, startPoint x: 462, startPoint y: 103, endPoint x: 436, endPoint y: 103, distance: 26.1
click at [436, 103] on textarea "Hi [client name] I just read this job that you need help with. I'm sure you get…" at bounding box center [329, 171] width 322 height 183
drag, startPoint x: 213, startPoint y: 184, endPoint x: 201, endPoint y: 184, distance: 11.8
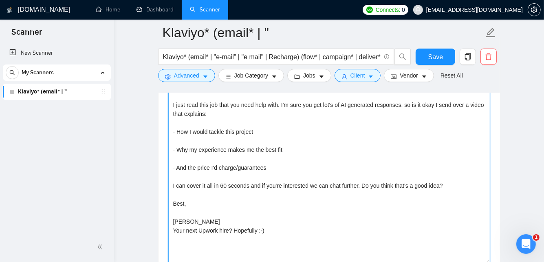
click at [201, 184] on textarea "Hi [client name] I just read this job that you need help with. I'm sure you get…" at bounding box center [329, 171] width 322 height 183
drag, startPoint x: 308, startPoint y: 183, endPoint x: 274, endPoint y: 184, distance: 33.9
click at [274, 184] on textarea "Hi [client name] I just read this job that you need help with. I'm sure you get…" at bounding box center [329, 171] width 322 height 183
click at [337, 219] on textarea "Hi [client name] I just read this job that you need help with. I'm sure you get…" at bounding box center [329, 171] width 322 height 183
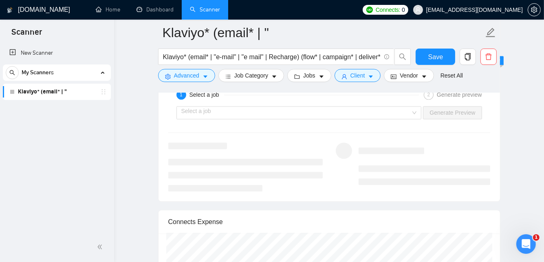
scroll to position [1527, 0]
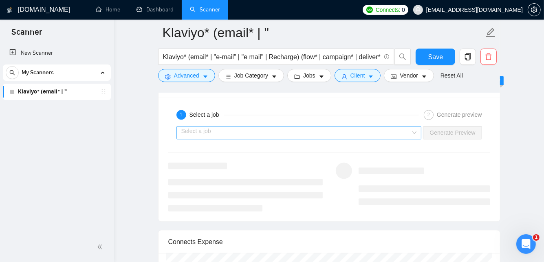
type textarea "Hi [client name] I just read this job that you need help with. I'm sure you get…"
click at [324, 126] on input "search" at bounding box center [296, 132] width 230 height 12
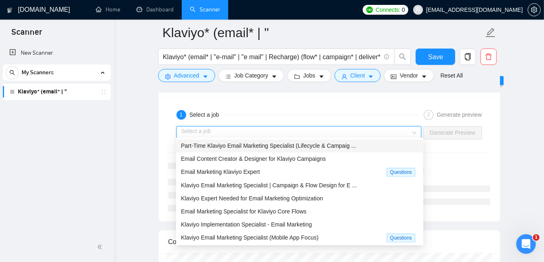
click at [321, 142] on span "Part‑Time Klaviyo Email Marketing Specialist (Lifecycle & Campaig ..." at bounding box center [268, 145] width 175 height 7
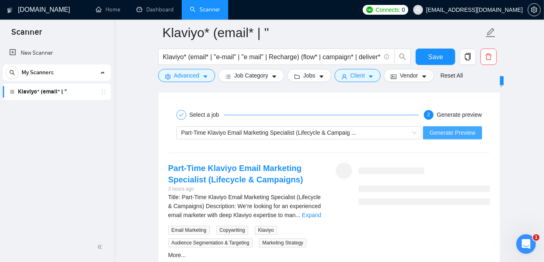
click at [473, 129] on span "Generate Preview" at bounding box center [453, 132] width 46 height 9
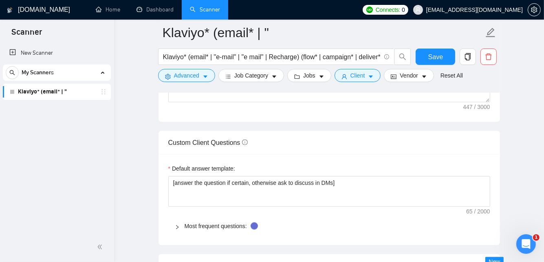
scroll to position [1083, 0]
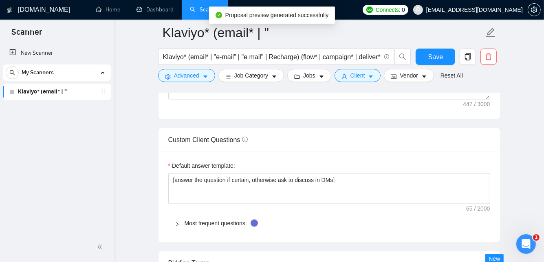
click at [180, 221] on div at bounding box center [180, 223] width 10 height 9
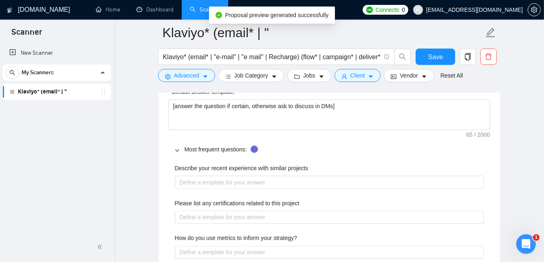
scroll to position [1162, 0]
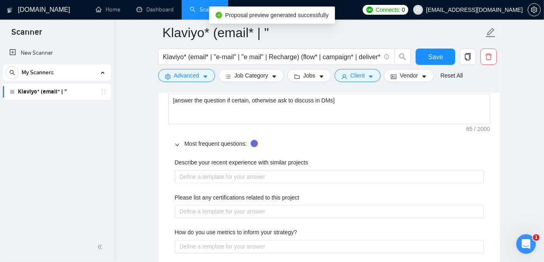
click at [175, 144] on icon "right" at bounding box center [177, 145] width 4 height 2
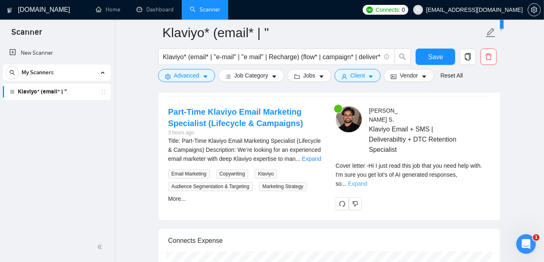
scroll to position [1578, 0]
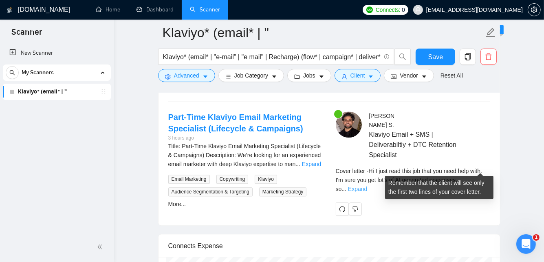
click at [367, 186] on link "Expand" at bounding box center [357, 189] width 19 height 7
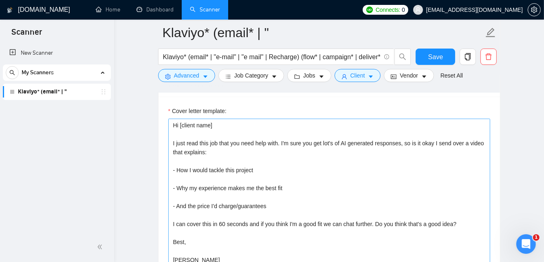
scroll to position [858, 0]
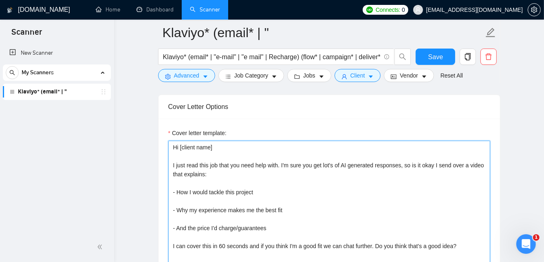
click at [465, 163] on textarea "Hi [client name] I just read this job that you need help with. I'm sure you get…" at bounding box center [329, 232] width 322 height 183
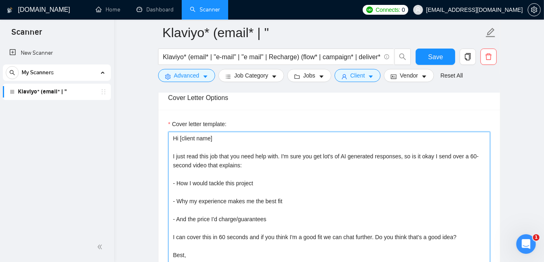
scroll to position [867, 0]
drag, startPoint x: 261, startPoint y: 234, endPoint x: 174, endPoint y: 235, distance: 86.9
click at [174, 235] on textarea "Hi [client name] I just read this job that you need help with. I'm sure you get…" at bounding box center [329, 222] width 322 height 183
click at [305, 221] on textarea "Hi [client name] I just read this job that you need help with. I'm sure you get…" at bounding box center [329, 222] width 322 height 183
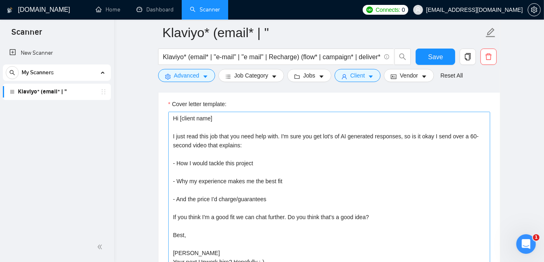
scroll to position [913, 0]
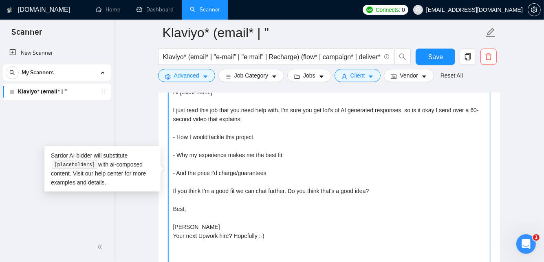
drag, startPoint x: 368, startPoint y: 187, endPoint x: 288, endPoint y: 186, distance: 79.5
click at [288, 186] on textarea "Hi [client name] I just read this job that you need help with. I'm sure you get…" at bounding box center [329, 177] width 322 height 183
type textarea "Hi [client name] I just read this job that you need help with. I'm sure you get…"
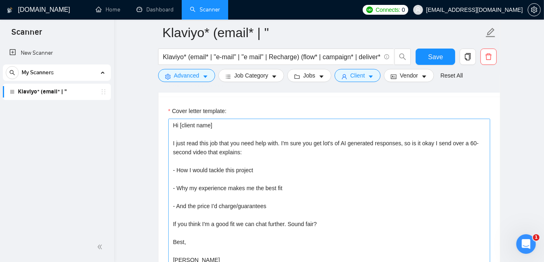
scroll to position [880, 0]
click at [328, 142] on textarea "Hi [client name] I just read this job that you need help with. I'm sure you get…" at bounding box center [329, 209] width 322 height 183
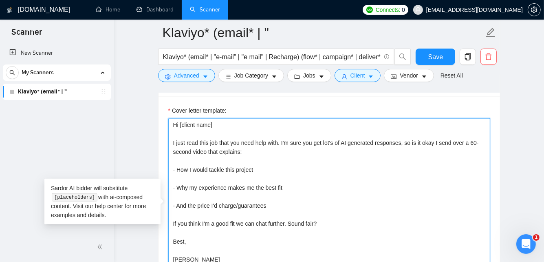
click at [312, 201] on textarea "Hi [client name] I just read this job that you need help with. I'm sure you get…" at bounding box center [329, 209] width 322 height 183
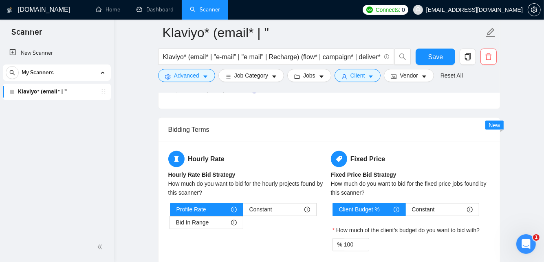
scroll to position [996, 0]
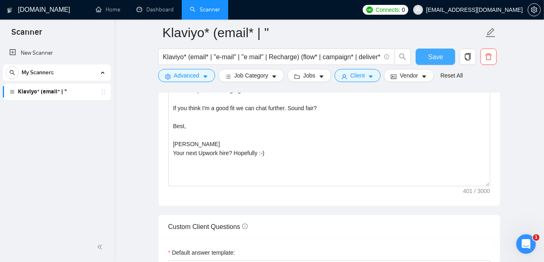
click at [437, 56] on span "Save" at bounding box center [436, 57] width 15 height 10
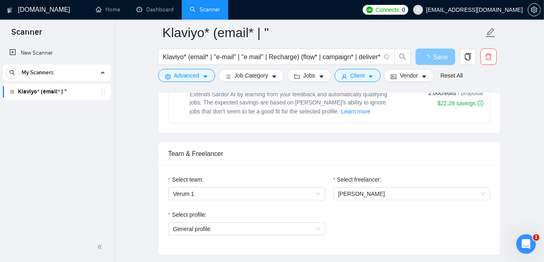
scroll to position [354, 0]
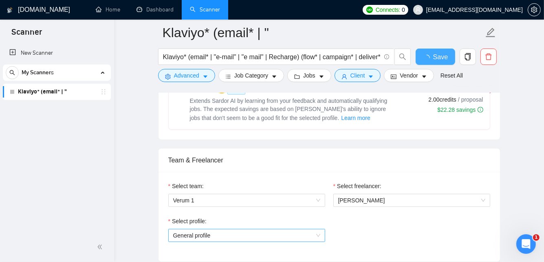
click at [312, 236] on span "General profile" at bounding box center [246, 235] width 147 height 12
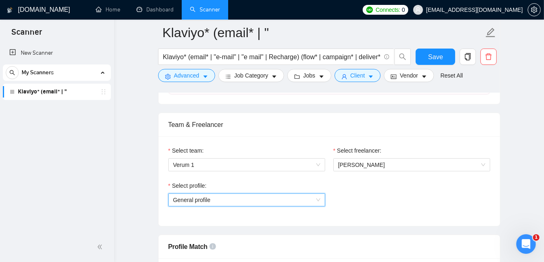
click at [317, 197] on span "General profile" at bounding box center [246, 200] width 147 height 12
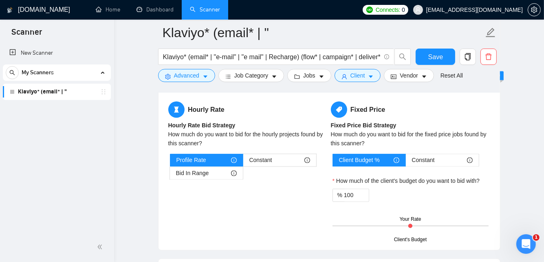
scroll to position [1268, 0]
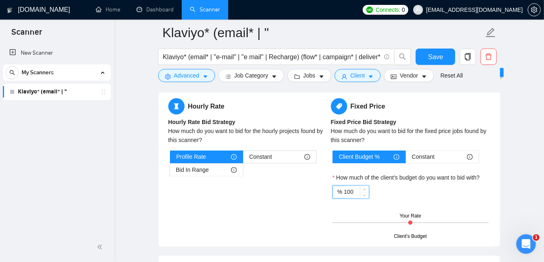
click at [354, 190] on input "100" at bounding box center [356, 192] width 25 height 12
click at [223, 159] on div "Profile Rate" at bounding box center [207, 157] width 60 height 12
click at [170, 159] on input "Profile Rate" at bounding box center [170, 159] width 0 height 0
click at [228, 169] on div "Bid In Range" at bounding box center [206, 170] width 61 height 12
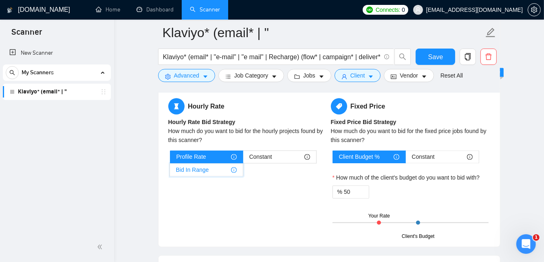
click at [170, 172] on input "Bid In Range" at bounding box center [170, 172] width 0 height 0
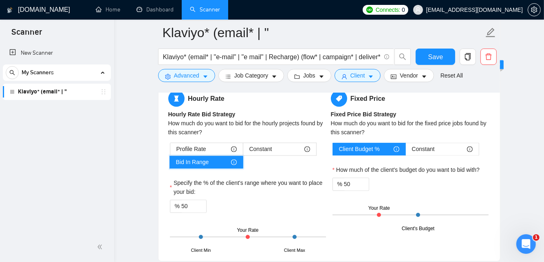
scroll to position [1318, 0]
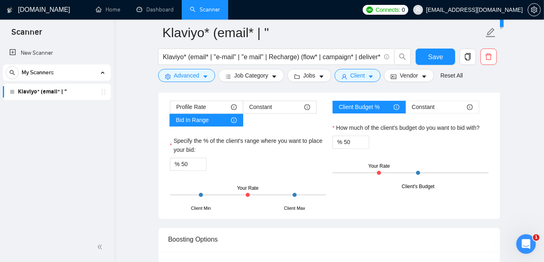
drag, startPoint x: 380, startPoint y: 169, endPoint x: 420, endPoint y: 170, distance: 40.8
click at [420, 170] on div "Client's Budget Your Rate" at bounding box center [411, 173] width 156 height 29
click at [417, 171] on div at bounding box center [418, 173] width 4 height 4
click at [344, 141] on input "50" at bounding box center [356, 142] width 25 height 12
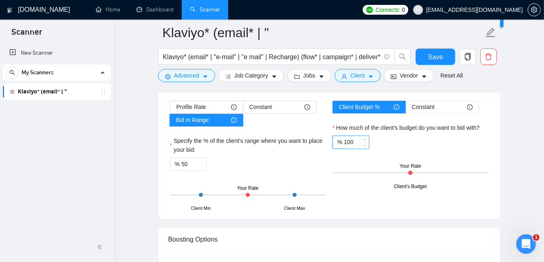
type input "100"
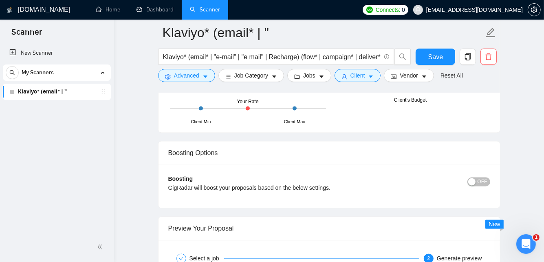
scroll to position [1405, 0]
click at [437, 56] on span "Save" at bounding box center [436, 57] width 15 height 10
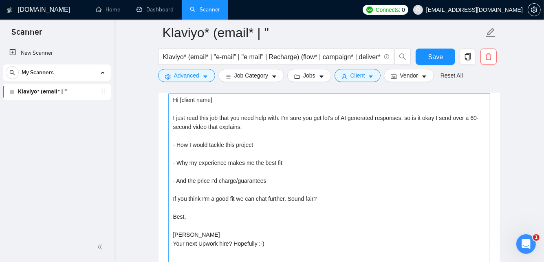
scroll to position [910, 0]
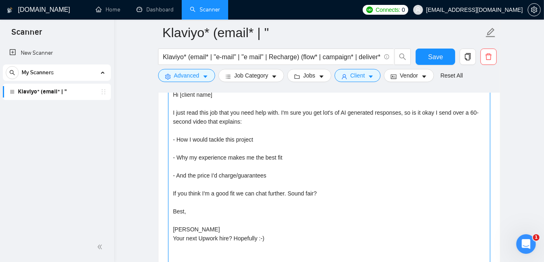
click at [288, 237] on textarea "Hi [client name] I just read this job that you need help with. I'm sure you get…" at bounding box center [329, 179] width 322 height 183
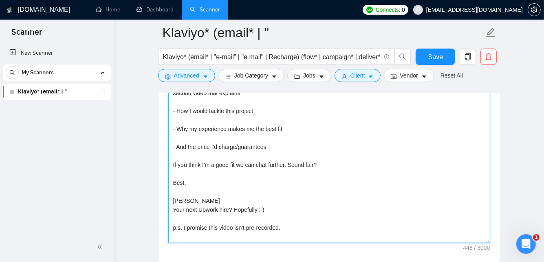
scroll to position [939, 0]
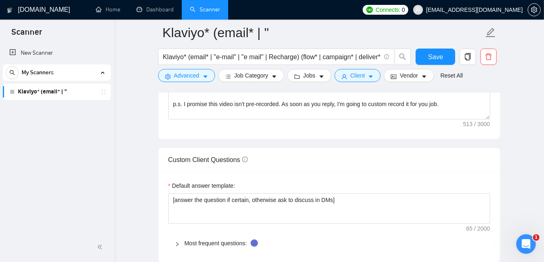
scroll to position [1057, 0]
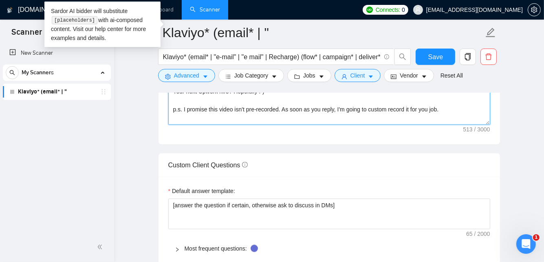
drag, startPoint x: 444, startPoint y: 106, endPoint x: 420, endPoint y: 107, distance: 24.9
click at [420, 107] on textarea "Hi [client name] I just read this job that you need help with. I'm sure you get…" at bounding box center [329, 32] width 322 height 183
type textarea "Hi [client name] I just read this job that you need help with. I'm sure you get…"
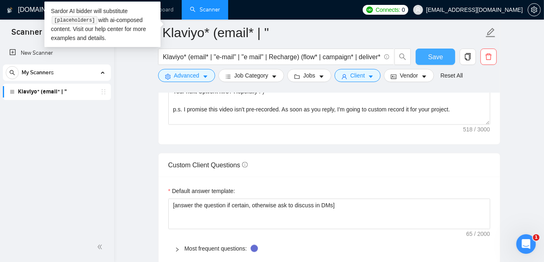
click at [439, 55] on span "Save" at bounding box center [436, 57] width 15 height 10
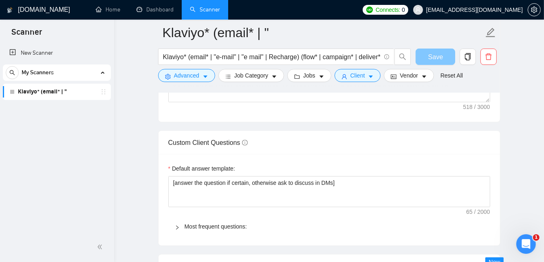
scroll to position [1396, 0]
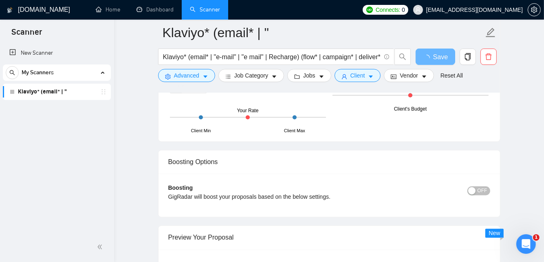
click at [437, 225] on div "Preview Your Proposal" at bounding box center [329, 236] width 322 height 23
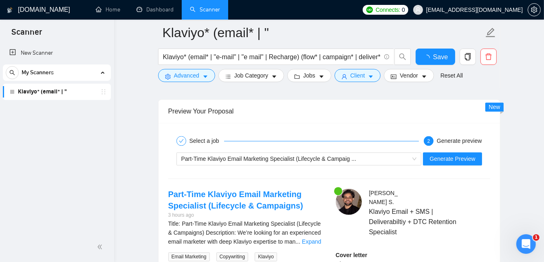
scroll to position [1535, 0]
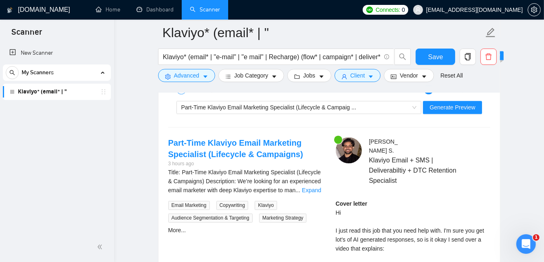
click at [303, 71] on div "Preview Your Proposal" at bounding box center [329, 59] width 322 height 23
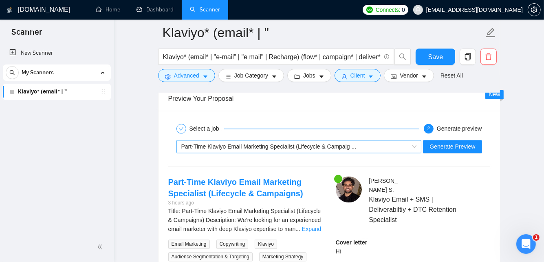
click at [279, 146] on div "Part‑Time Klaviyo Email Marketing Specialist (Lifecycle & Campaig ..." at bounding box center [295, 146] width 228 height 12
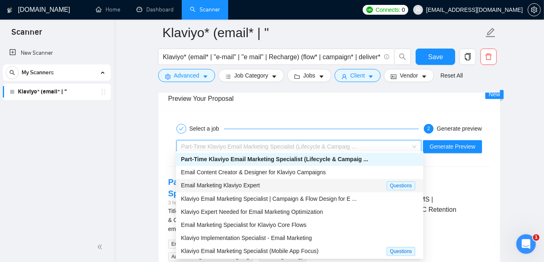
click at [275, 188] on div "Email Marketing Klaviyo Expert" at bounding box center [284, 185] width 206 height 9
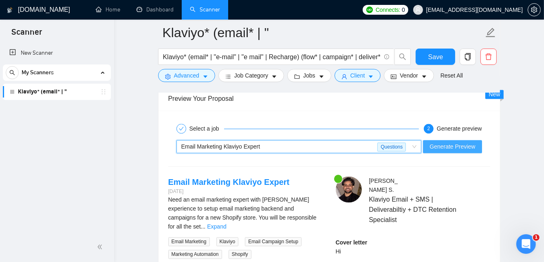
click at [475, 142] on span "Generate Preview" at bounding box center [453, 146] width 46 height 9
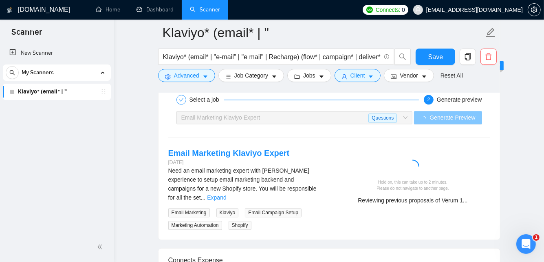
scroll to position [1572, 0]
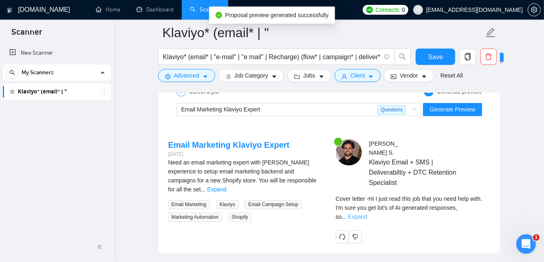
click at [367, 213] on link "Expand" at bounding box center [357, 216] width 19 height 7
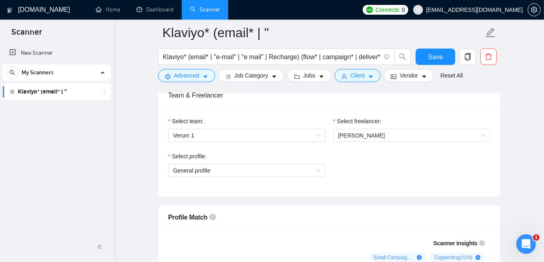
scroll to position [194, 0]
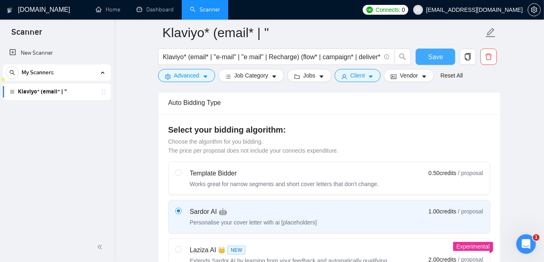
click at [442, 57] on span "Save" at bounding box center [436, 57] width 15 height 10
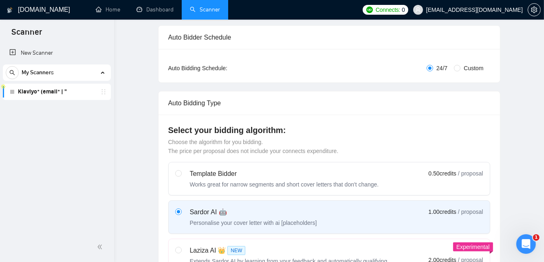
scroll to position [0, 0]
